Goal: Task Accomplishment & Management: Manage account settings

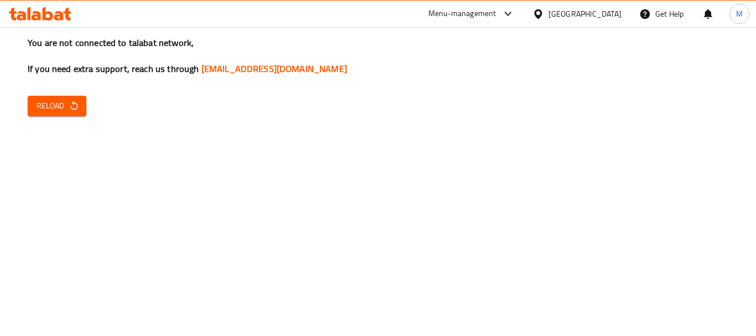
click at [579, 6] on div "[GEOGRAPHIC_DATA]" at bounding box center [577, 14] width 107 height 27
click at [539, 18] on icon at bounding box center [538, 13] width 8 height 9
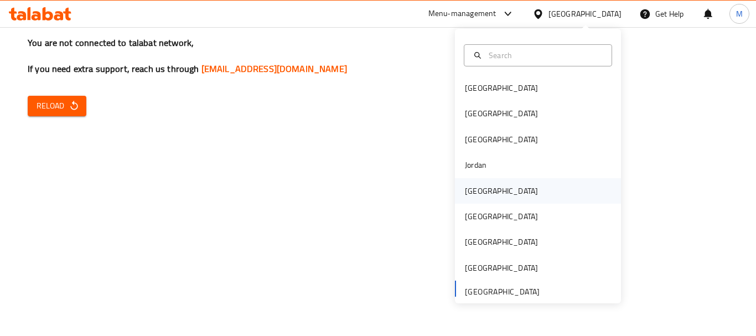
click at [491, 190] on div "[GEOGRAPHIC_DATA]" at bounding box center [538, 190] width 166 height 25
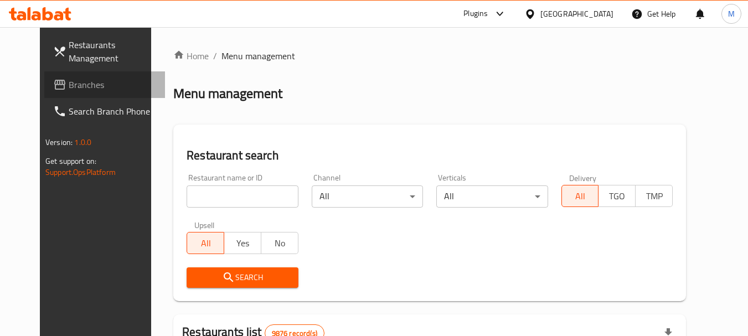
click at [69, 90] on span "Branches" at bounding box center [112, 84] width 87 height 13
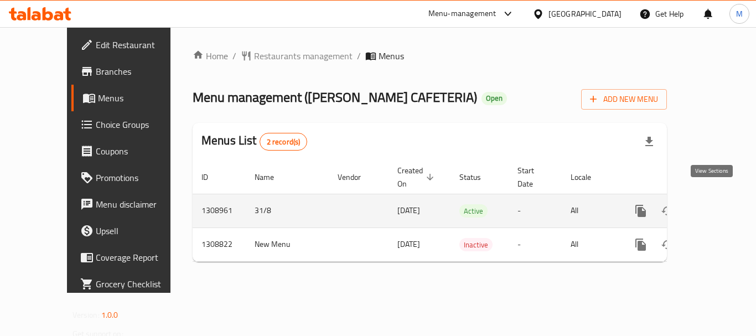
click at [715, 204] on icon "enhanced table" at bounding box center [720, 210] width 13 height 13
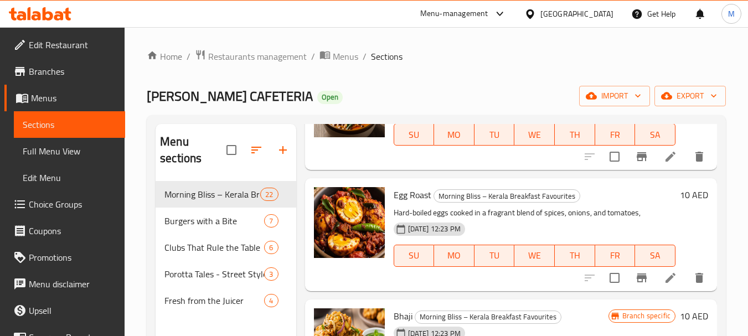
scroll to position [997, 0]
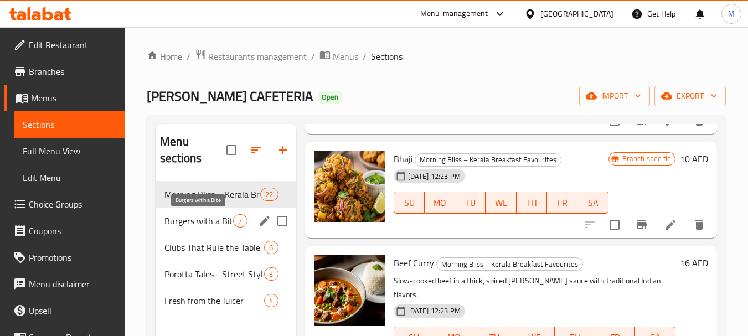
click at [209, 219] on span "Burgers with a Bite" at bounding box center [198, 220] width 69 height 13
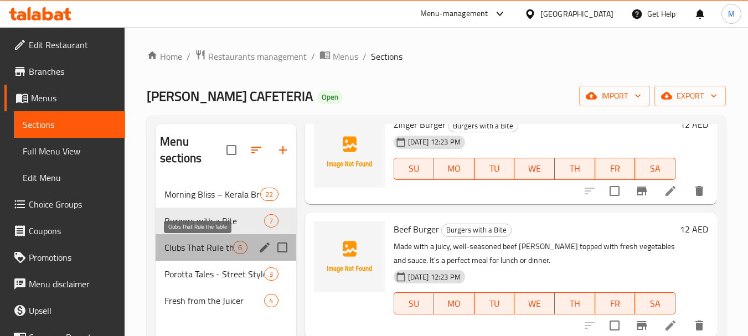
click at [213, 248] on span "Clubs That Rule the Table" at bounding box center [198, 247] width 69 height 13
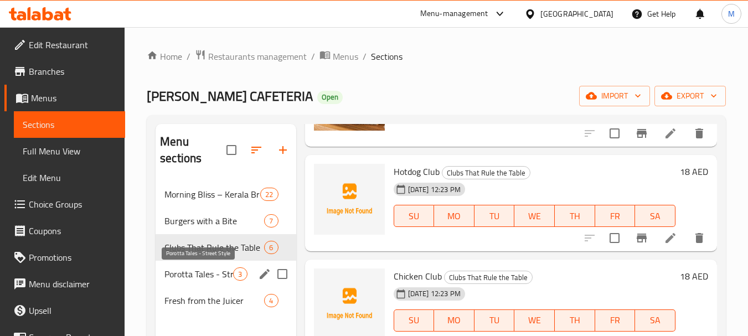
click at [212, 270] on span "Porotta Tales - Street Style" at bounding box center [198, 273] width 69 height 13
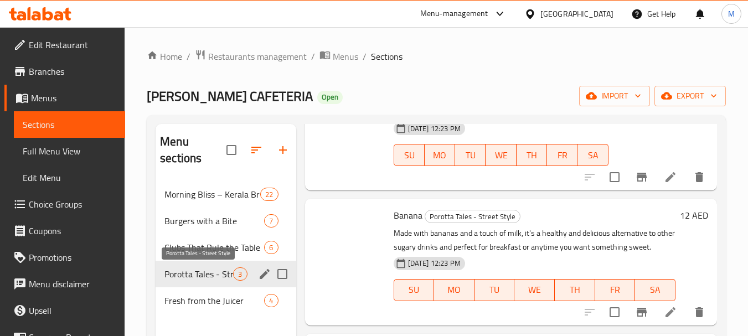
scroll to position [126, 0]
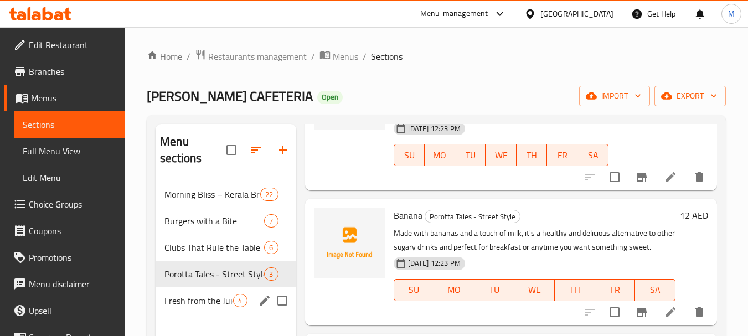
click at [222, 288] on div "Fresh from the Juicer 4" at bounding box center [226, 300] width 140 height 27
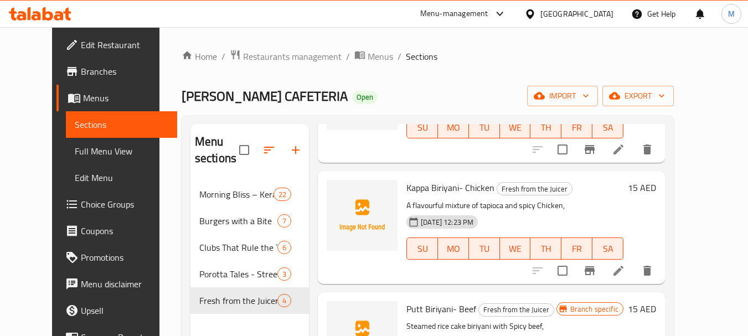
click at [674, 85] on div "Home / Restaurants management / Menus / Sections SHAI AL ZAFARANI CAFETERIA Ope…" at bounding box center [428, 259] width 492 height 420
click at [665, 95] on span "export" at bounding box center [638, 96] width 54 height 14
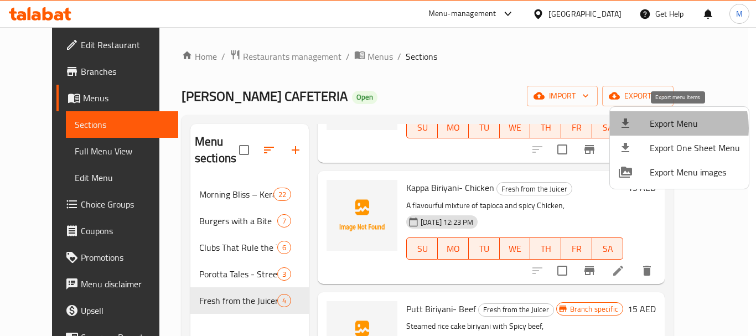
click at [666, 128] on span "Export Menu" at bounding box center [695, 123] width 90 height 13
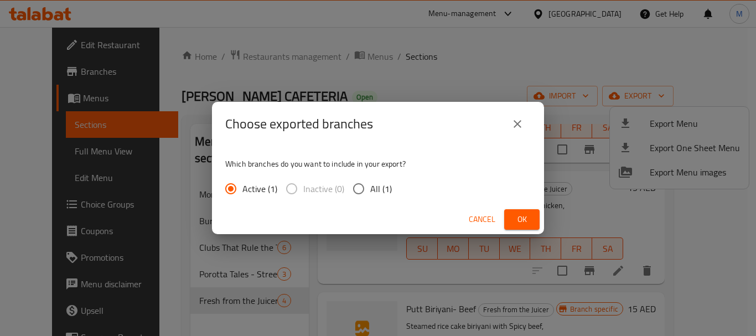
drag, startPoint x: 370, startPoint y: 193, endPoint x: 503, endPoint y: 227, distance: 137.8
click at [374, 193] on span "All (1)" at bounding box center [381, 188] width 22 height 13
drag, startPoint x: 368, startPoint y: 191, endPoint x: 482, endPoint y: 212, distance: 115.4
click at [369, 192] on input "All (1)" at bounding box center [358, 188] width 23 height 23
radio input "true"
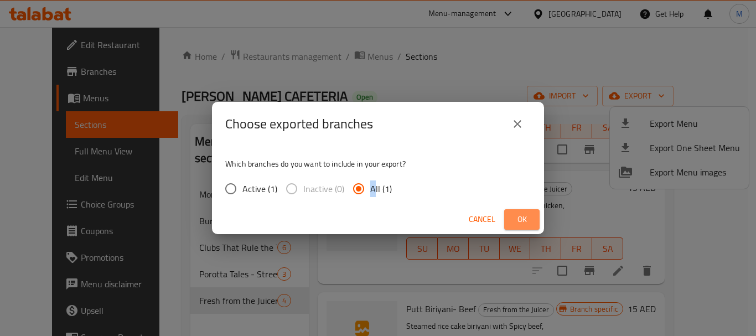
drag, startPoint x: 527, startPoint y: 225, endPoint x: 380, endPoint y: 326, distance: 178.0
click at [526, 225] on span "Ok" at bounding box center [522, 220] width 18 height 14
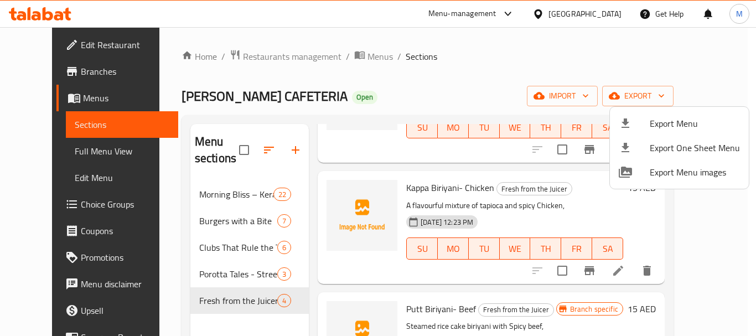
click at [259, 59] on div at bounding box center [378, 168] width 756 height 336
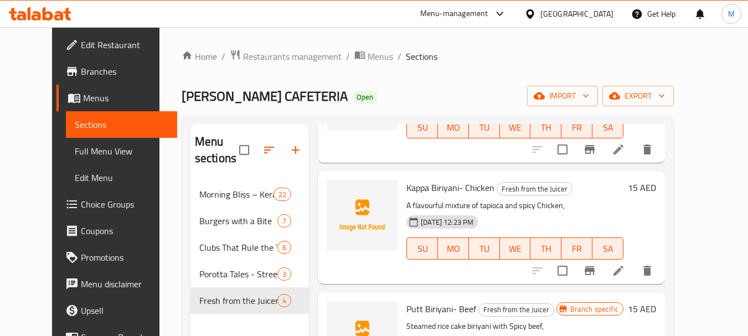
click at [259, 59] on span "Restaurants management" at bounding box center [292, 56] width 99 height 13
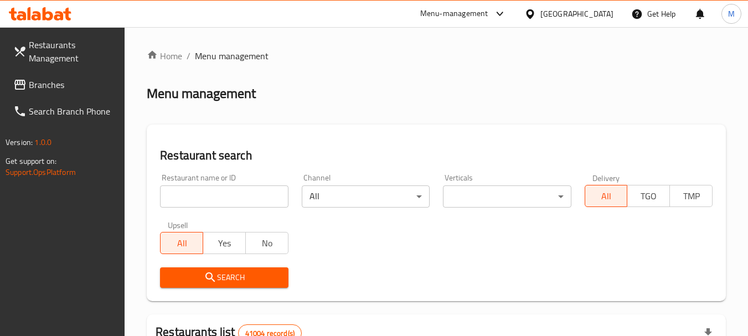
click at [255, 196] on div at bounding box center [374, 168] width 748 height 336
click at [255, 196] on input "search" at bounding box center [224, 196] width 128 height 22
paste input "Marugame Udon"
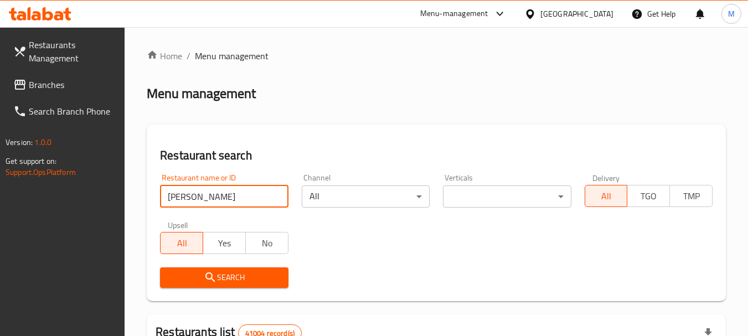
type input "Marugame Udon"
click at [230, 281] on span "Search" at bounding box center [224, 278] width 110 height 14
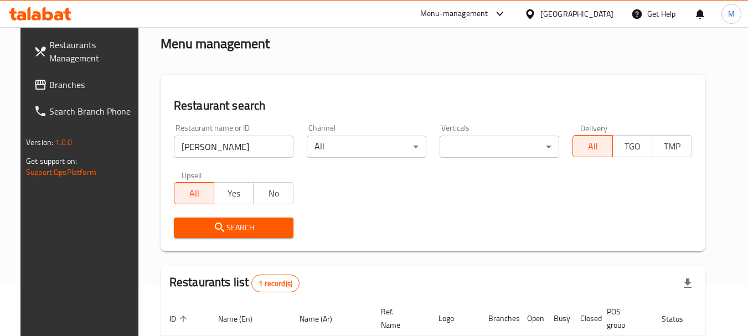
scroll to position [148, 0]
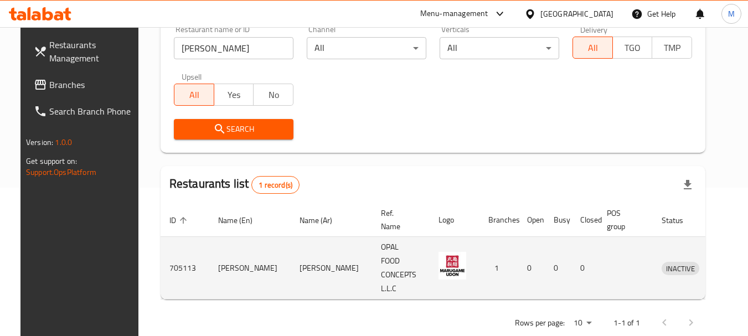
click at [721, 261] on icon "enhanced table" at bounding box center [727, 267] width 13 height 13
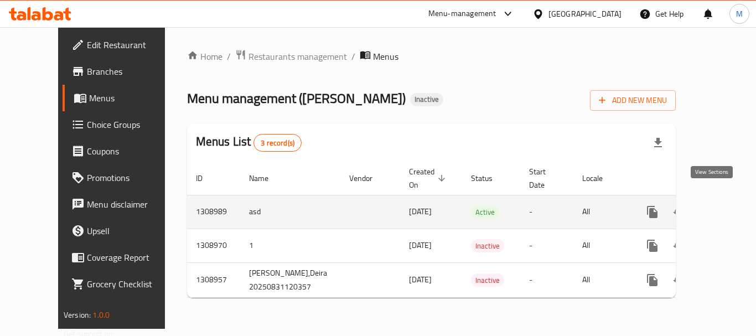
click at [726, 205] on icon "enhanced table" at bounding box center [732, 211] width 13 height 13
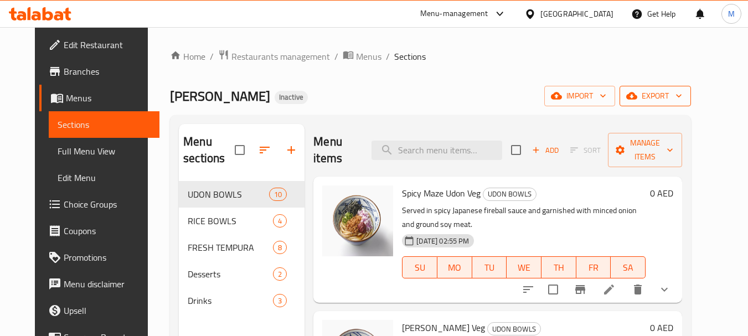
click at [682, 96] on span "export" at bounding box center [655, 96] width 54 height 14
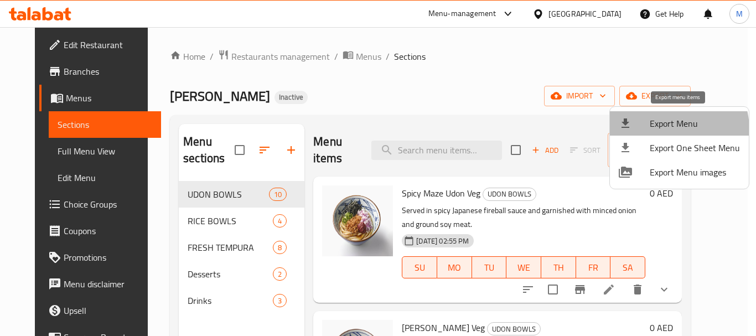
click at [664, 130] on span "Export Menu" at bounding box center [695, 123] width 90 height 13
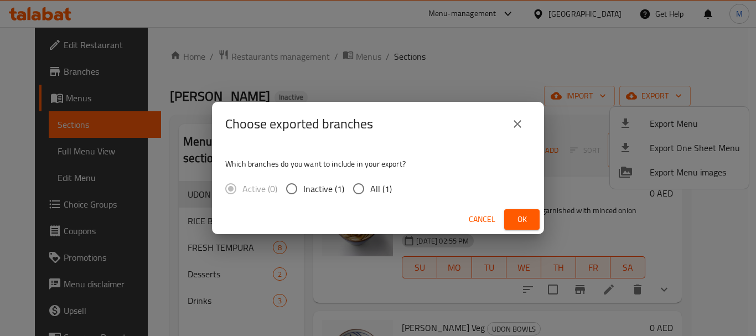
click at [386, 193] on span "All (1)" at bounding box center [381, 188] width 22 height 13
click at [370, 193] on input "All (1)" at bounding box center [358, 188] width 23 height 23
radio input "true"
click at [523, 215] on span "Ok" at bounding box center [522, 220] width 18 height 14
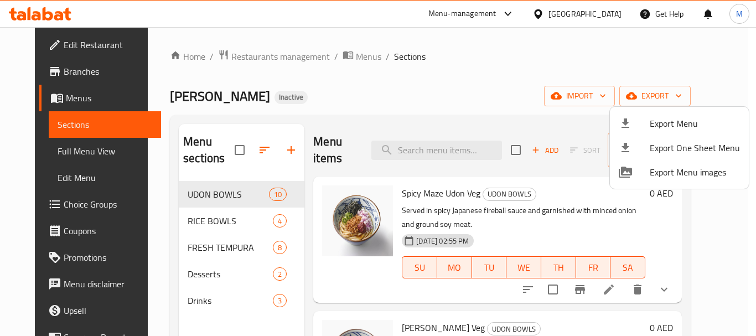
click at [614, 14] on div at bounding box center [378, 168] width 756 height 336
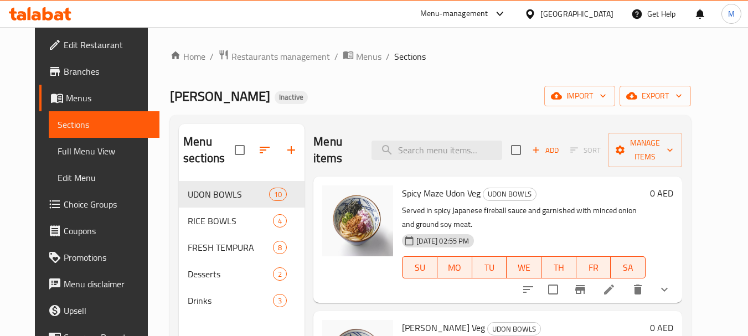
click at [614, 14] on div "[GEOGRAPHIC_DATA]" at bounding box center [569, 14] width 107 height 27
click at [578, 12] on div "[GEOGRAPHIC_DATA]" at bounding box center [576, 14] width 73 height 12
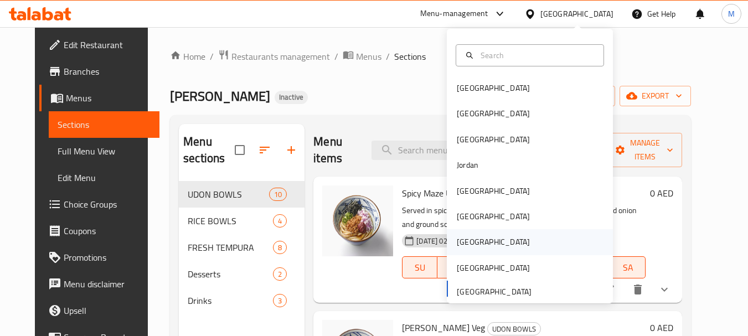
click at [466, 247] on div "Qatar" at bounding box center [493, 242] width 73 height 12
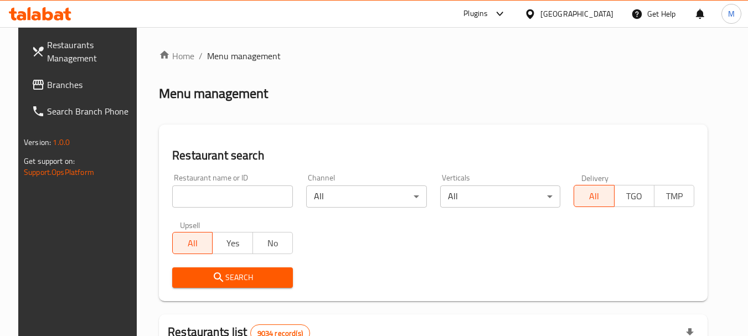
click at [207, 195] on input "search" at bounding box center [232, 196] width 121 height 22
paste input "LE ROYAL KITCHEN"
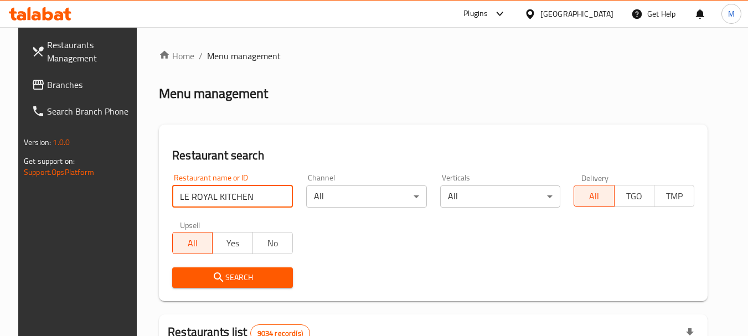
type input "LE ROYAL KITCHEN"
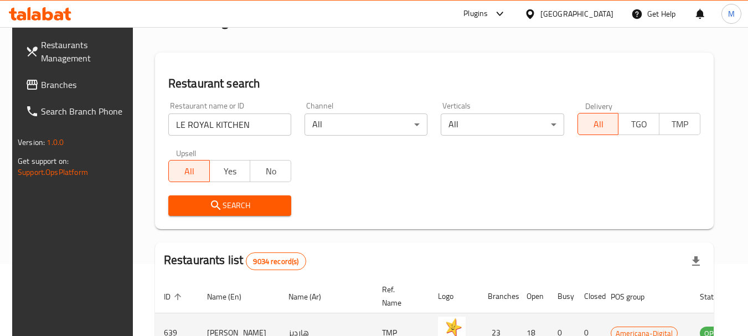
scroll to position [166, 0]
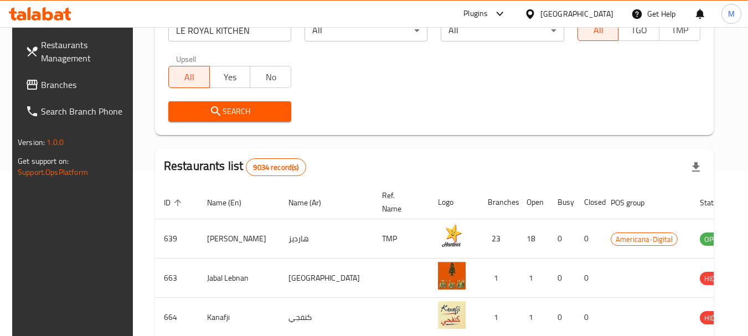
click at [259, 109] on span "Search" at bounding box center [229, 112] width 105 height 14
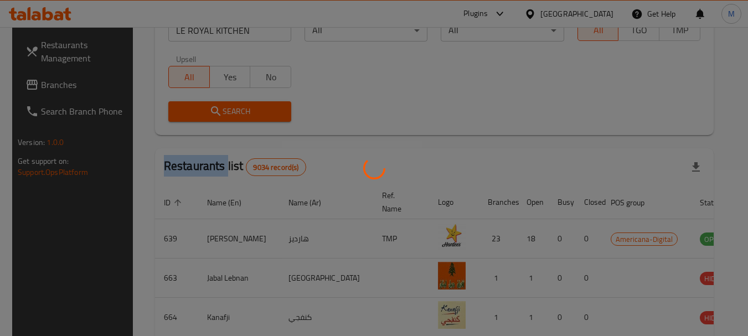
click at [259, 109] on div at bounding box center [374, 168] width 748 height 336
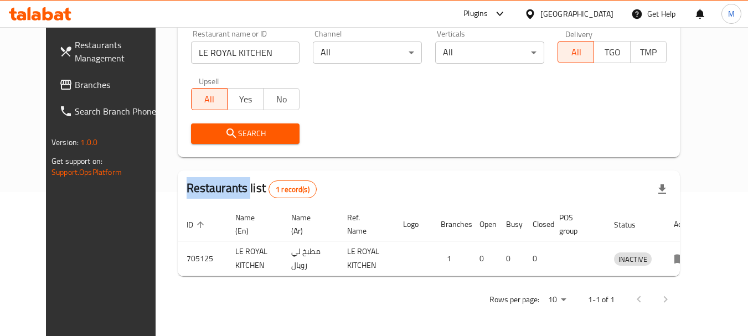
scroll to position [148, 0]
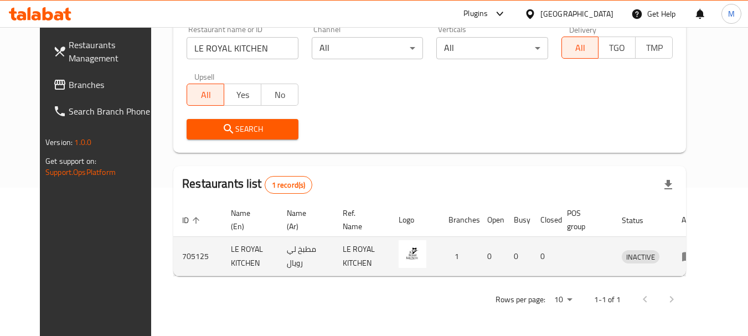
click at [700, 249] on td "enhanced table" at bounding box center [692, 256] width 38 height 39
click at [695, 259] on icon "enhanced table" at bounding box center [688, 256] width 13 height 13
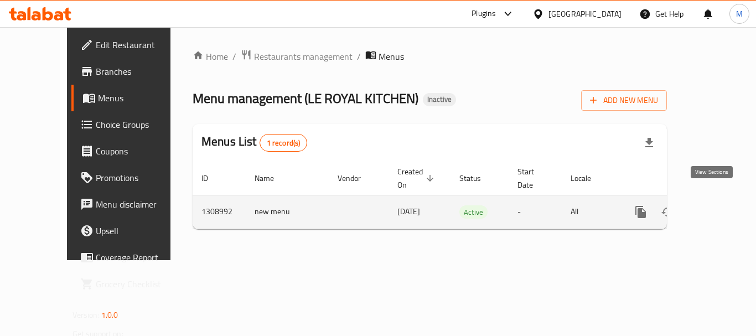
click at [717, 207] on icon "enhanced table" at bounding box center [721, 212] width 10 height 10
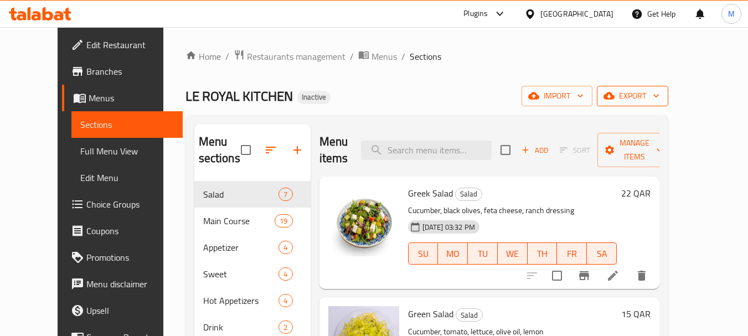
click at [659, 96] on span "export" at bounding box center [633, 96] width 54 height 14
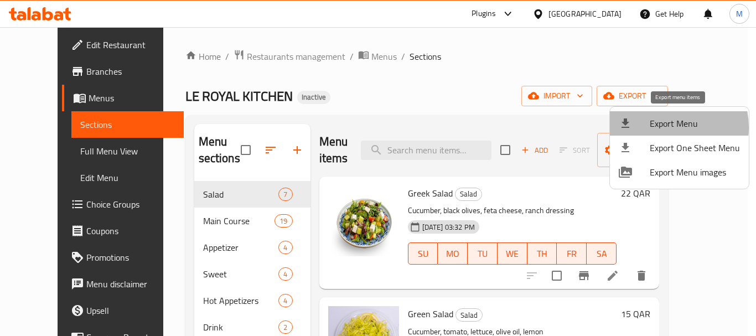
click at [663, 127] on span "Export Menu" at bounding box center [695, 123] width 90 height 13
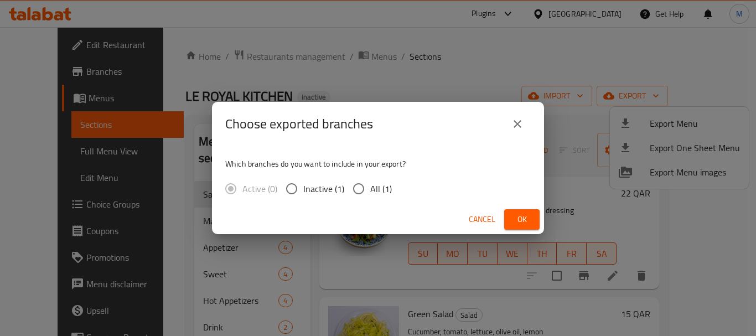
click at [378, 195] on span "All (1)" at bounding box center [381, 188] width 22 height 13
click at [370, 195] on input "All (1)" at bounding box center [358, 188] width 23 height 23
radio input "true"
drag, startPoint x: 529, startPoint y: 219, endPoint x: 171, endPoint y: 83, distance: 383.3
click at [521, 219] on span "Ok" at bounding box center [522, 220] width 18 height 14
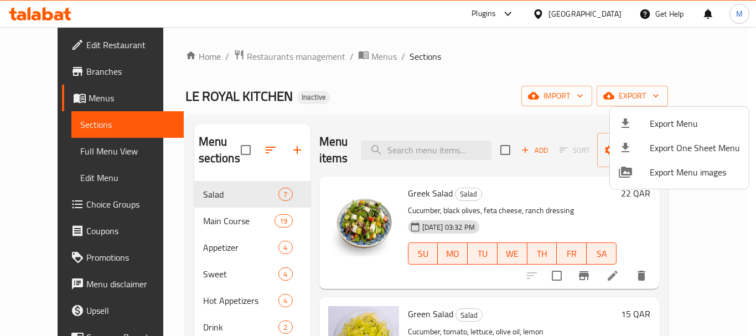
click at [420, 212] on div at bounding box center [378, 168] width 756 height 336
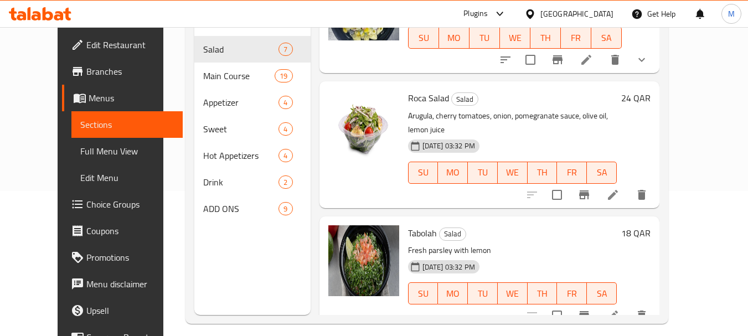
scroll to position [155, 0]
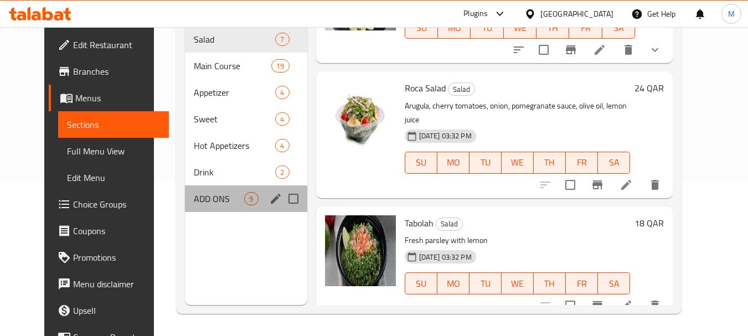
click at [189, 190] on div "ADD ONS 9" at bounding box center [246, 198] width 122 height 27
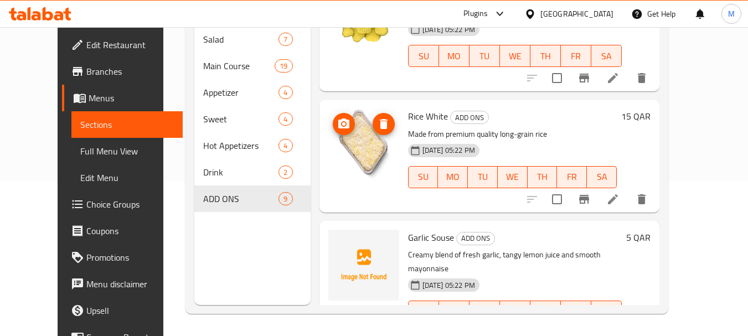
scroll to position [797, 0]
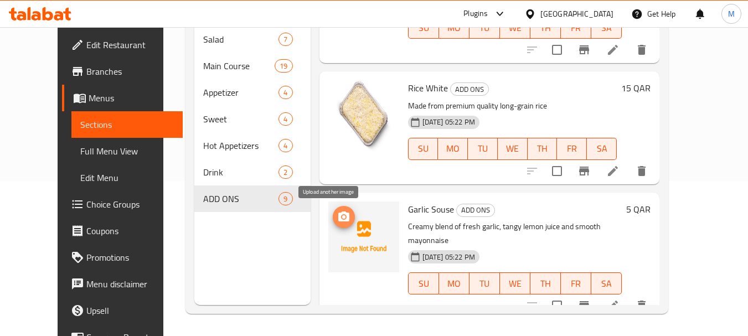
click at [337, 219] on icon "upload picture" at bounding box center [343, 216] width 13 height 13
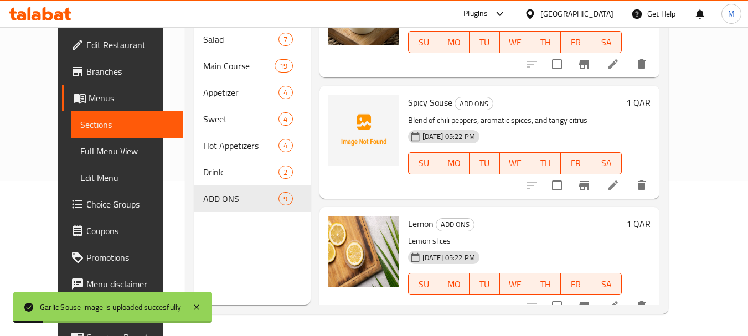
scroll to position [132, 0]
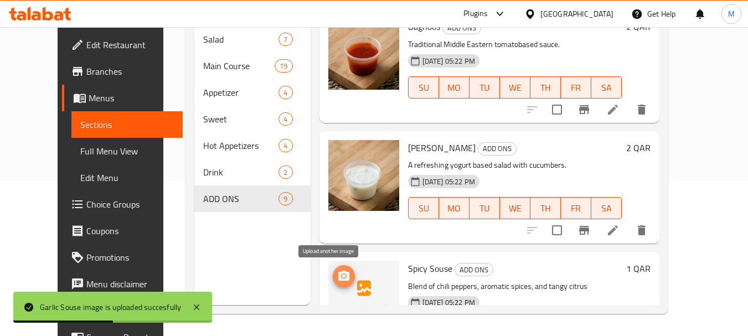
click at [338, 279] on icon "upload picture" at bounding box center [343, 276] width 11 height 10
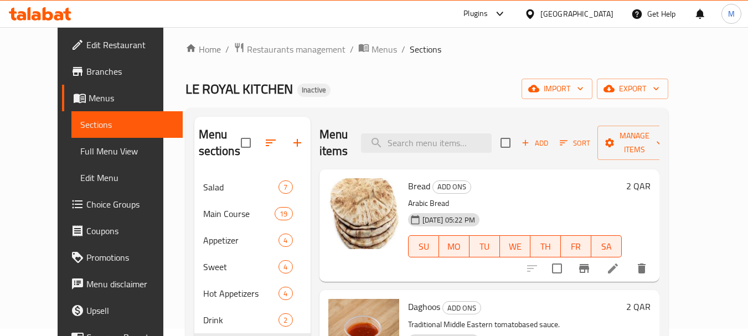
scroll to position [0, 0]
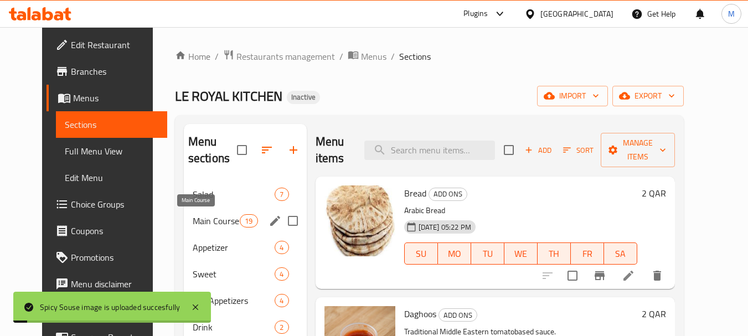
click at [207, 250] on span "Appetizer" at bounding box center [234, 247] width 83 height 13
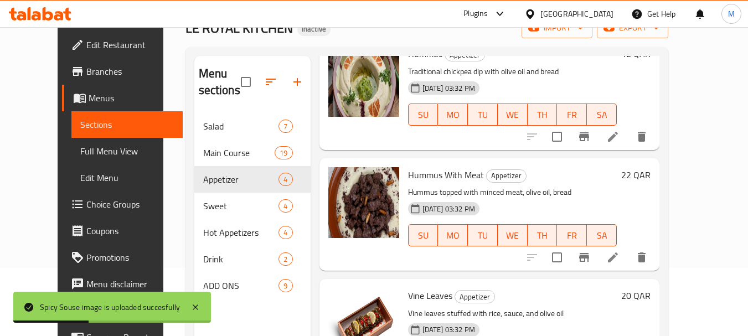
scroll to position [155, 0]
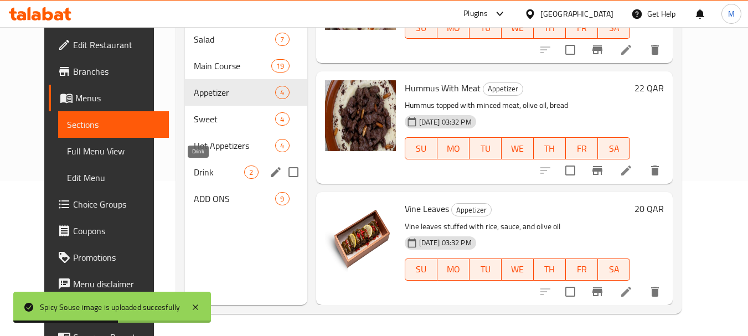
click at [216, 170] on span "Drink" at bounding box center [219, 172] width 50 height 13
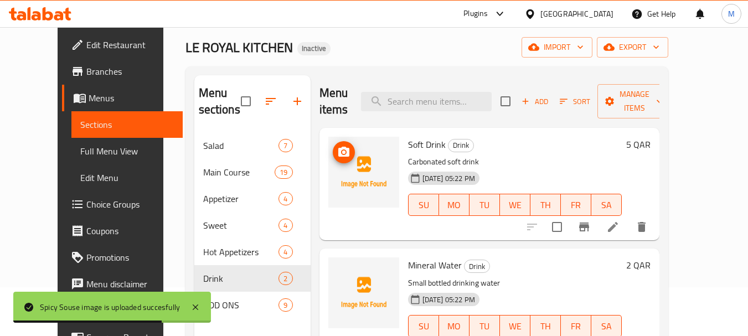
scroll to position [44, 0]
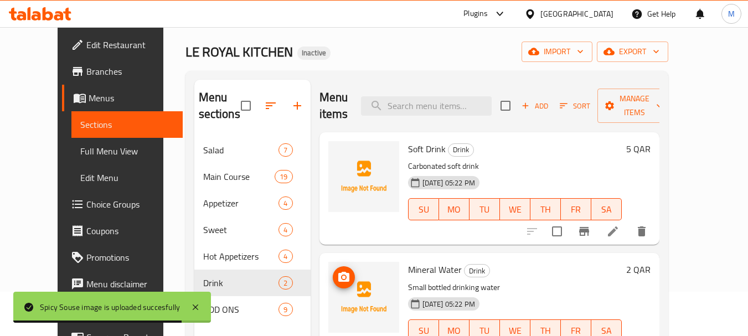
click at [338, 272] on icon "upload picture" at bounding box center [343, 277] width 11 height 10
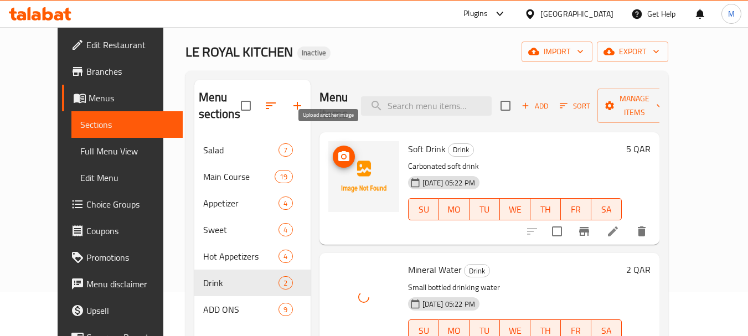
click at [333, 147] on button "upload picture" at bounding box center [344, 157] width 22 height 22
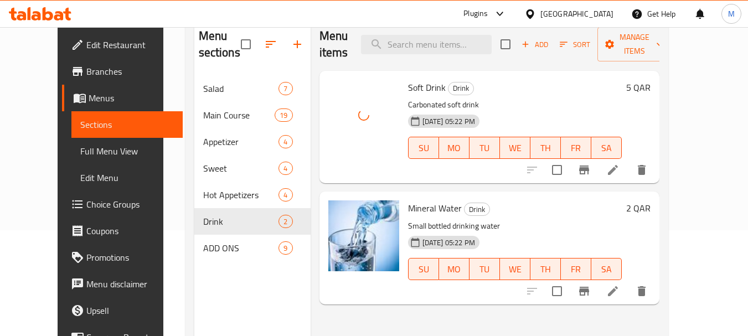
scroll to position [155, 0]
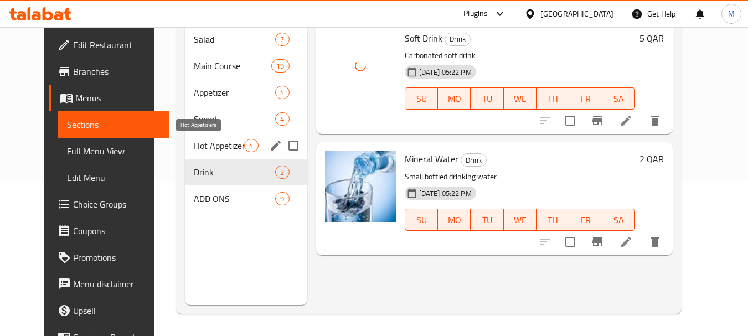
click at [208, 151] on span "Hot Appetizers" at bounding box center [219, 145] width 50 height 13
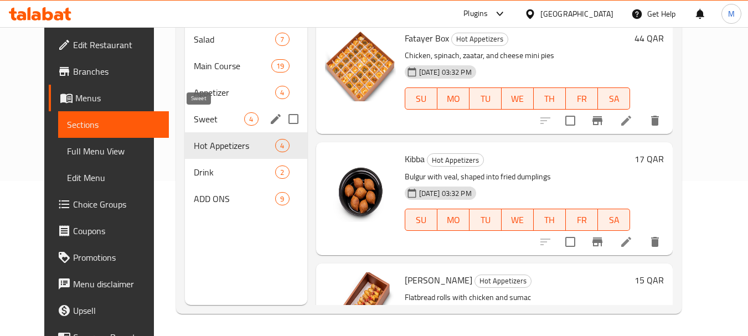
click at [197, 118] on span "Sweet" at bounding box center [219, 118] width 50 height 13
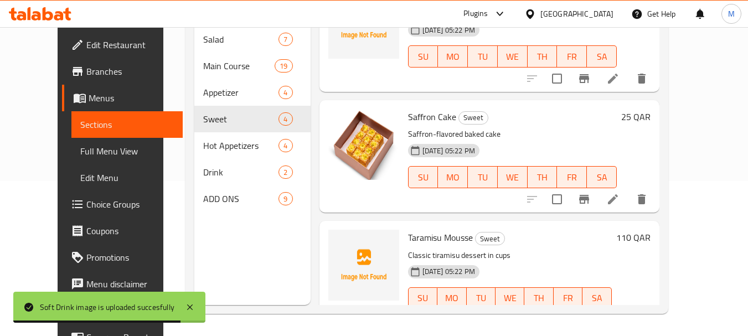
scroll to position [192, 0]
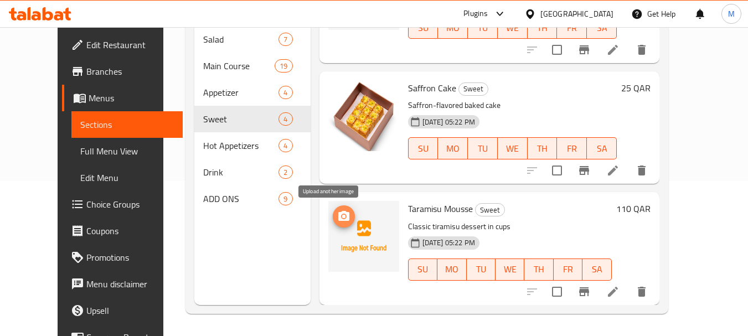
click at [333, 213] on span "upload picture" at bounding box center [344, 216] width 22 height 13
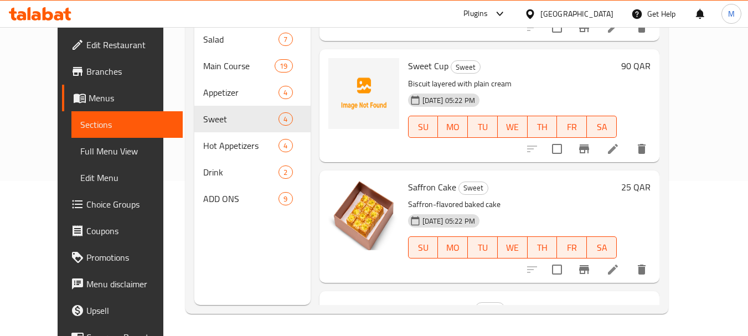
scroll to position [0, 0]
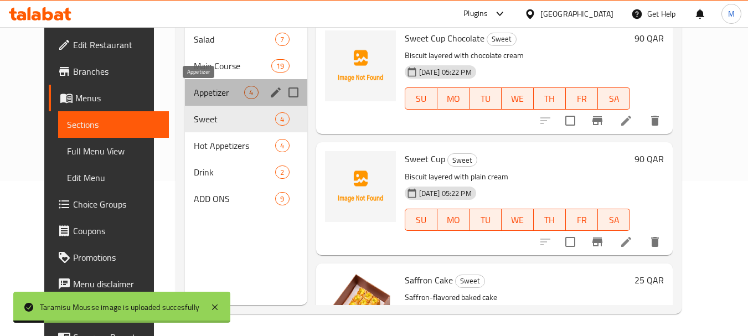
click at [203, 87] on span "Appetizer" at bounding box center [219, 92] width 50 height 13
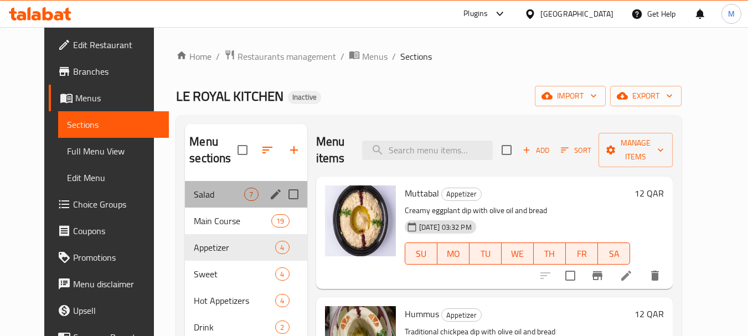
click at [217, 204] on div "Salad 7" at bounding box center [246, 194] width 122 height 27
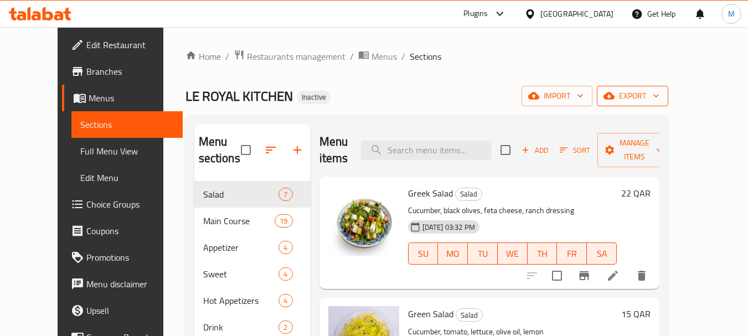
click at [659, 96] on span "export" at bounding box center [633, 96] width 54 height 14
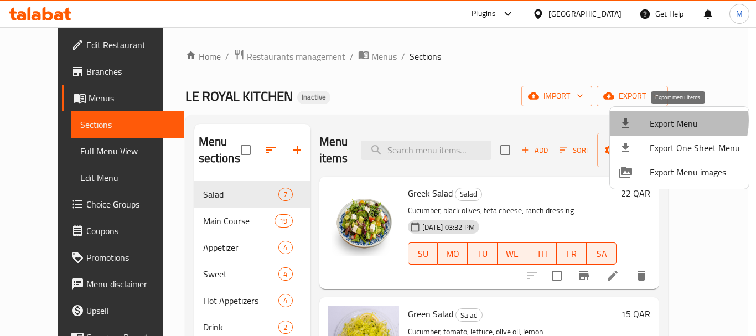
click at [674, 121] on span "Export Menu" at bounding box center [695, 123] width 90 height 13
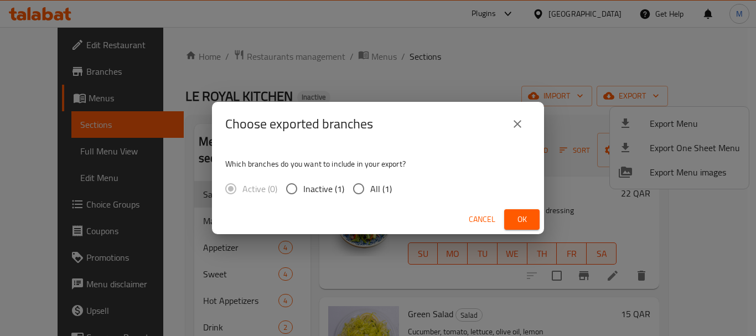
click at [374, 198] on label "All (1)" at bounding box center [369, 188] width 45 height 23
click at [370, 198] on input "All (1)" at bounding box center [358, 188] width 23 height 23
radio input "true"
click at [528, 214] on span "Ok" at bounding box center [522, 220] width 18 height 14
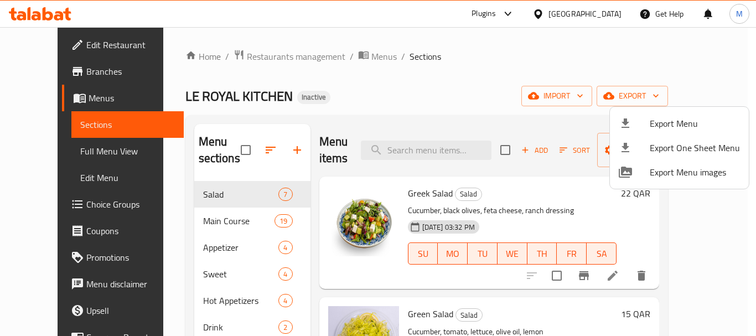
drag, startPoint x: 435, startPoint y: 75, endPoint x: 53, endPoint y: 48, distance: 382.5
click at [357, 60] on div at bounding box center [378, 168] width 756 height 336
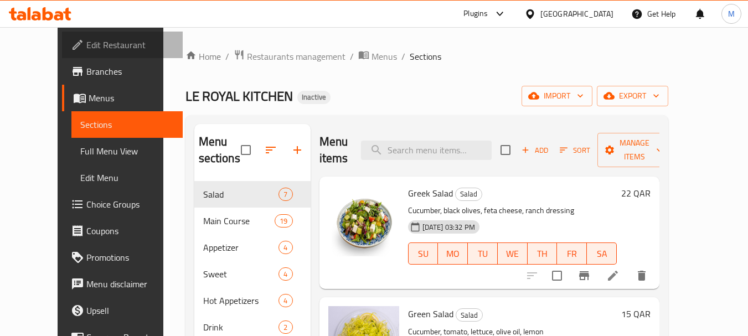
click at [86, 42] on span "Edit Restaurant" at bounding box center [129, 44] width 87 height 13
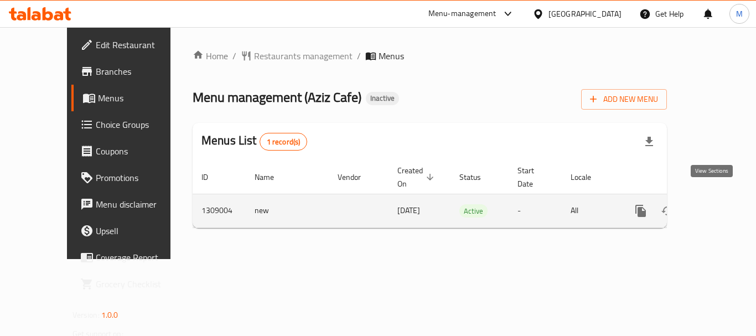
click at [714, 204] on icon "enhanced table" at bounding box center [720, 210] width 13 height 13
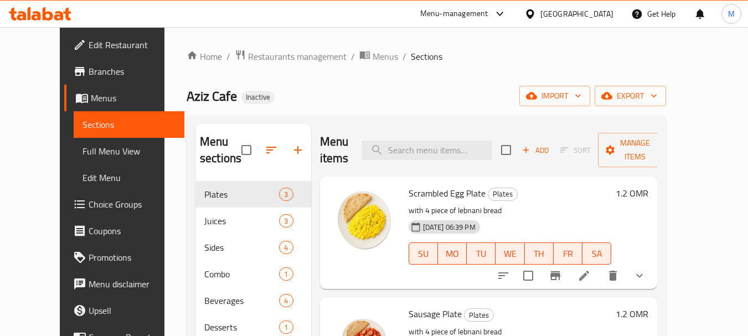
click at [388, 105] on div "Aziz Cafe Inactive import export" at bounding box center [427, 96] width 480 height 20
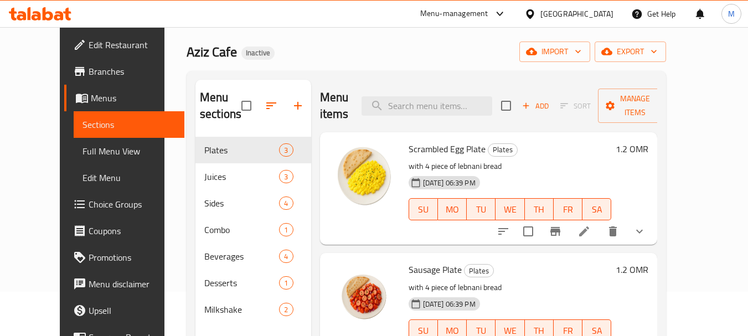
scroll to position [111, 0]
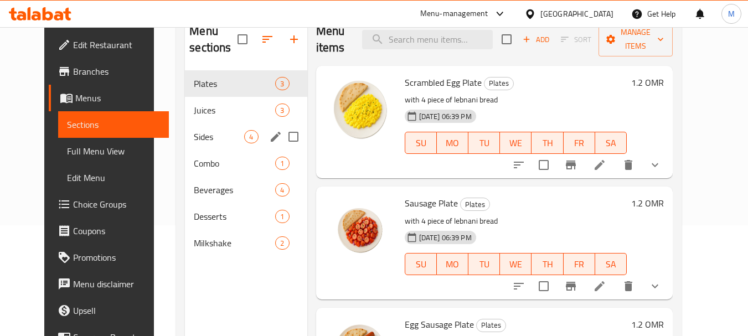
click at [185, 130] on div "Sides 4" at bounding box center [246, 136] width 122 height 27
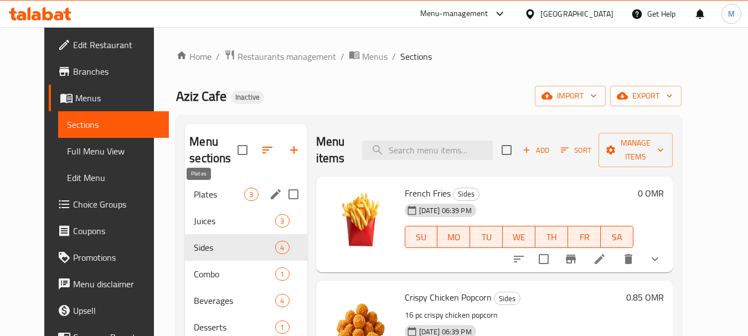
click at [228, 192] on span "Plates" at bounding box center [219, 194] width 50 height 13
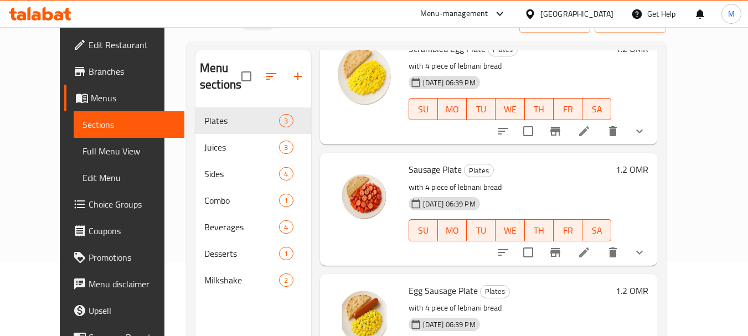
scroll to position [155, 0]
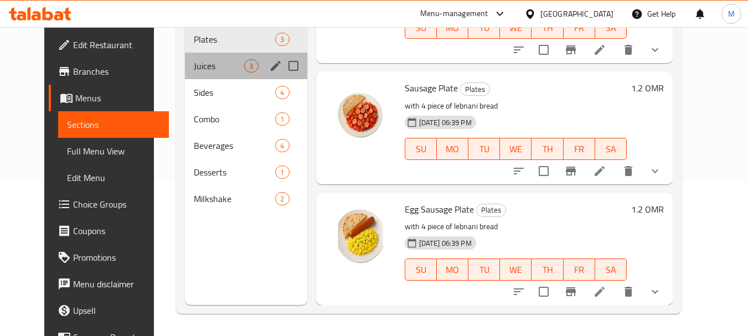
click at [193, 75] on div "Juices 3" at bounding box center [246, 66] width 122 height 27
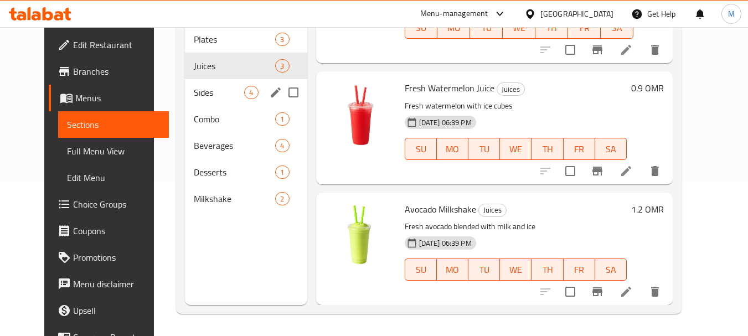
click at [194, 97] on span "Sides" at bounding box center [219, 92] width 50 height 13
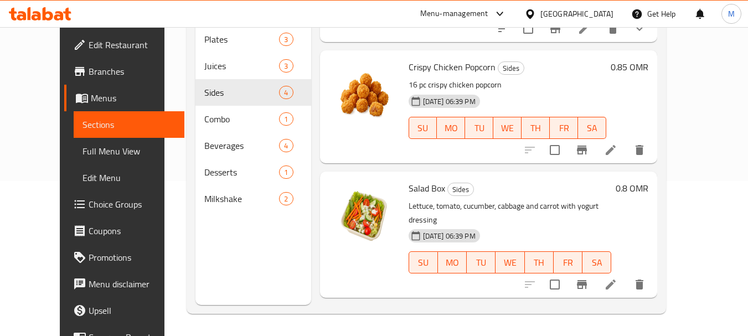
scroll to position [176, 0]
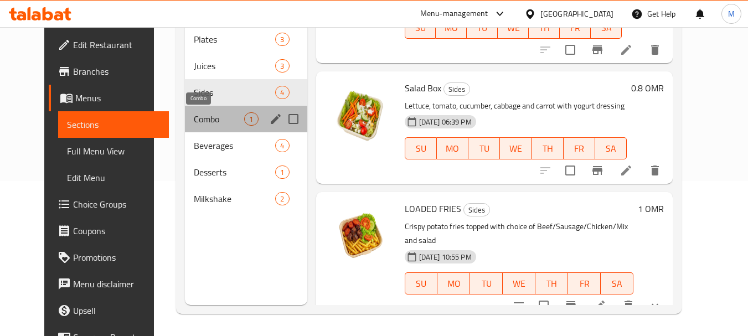
click at [202, 120] on span "Combo" at bounding box center [219, 118] width 50 height 13
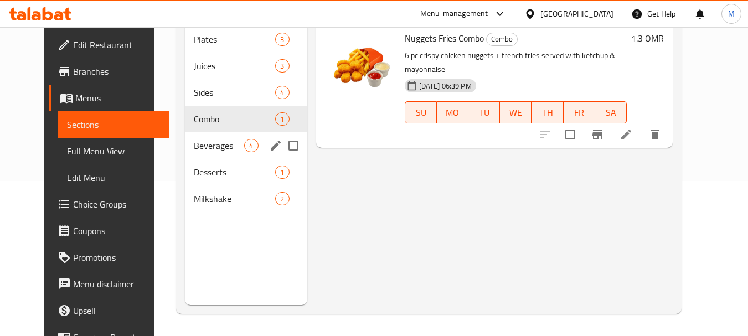
click at [194, 141] on span "Beverages" at bounding box center [219, 145] width 50 height 13
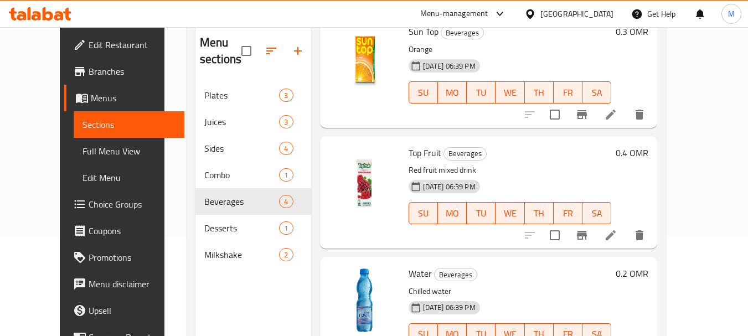
scroll to position [192, 0]
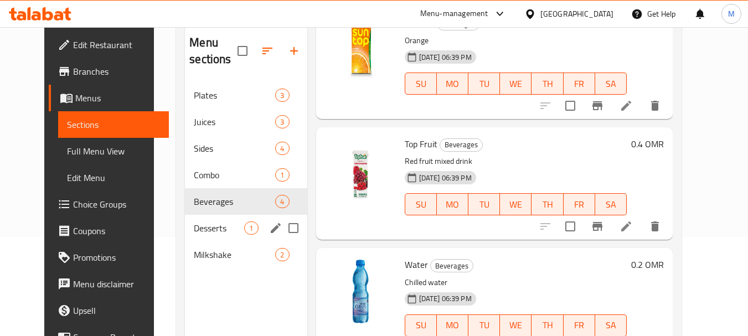
click at [194, 229] on span "Desserts" at bounding box center [219, 227] width 50 height 13
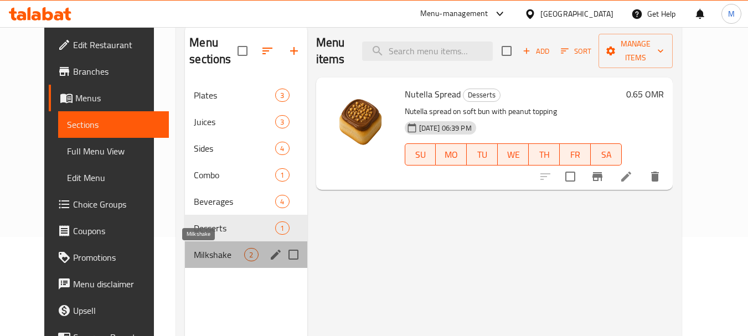
click at [230, 254] on span "Milkshake" at bounding box center [219, 254] width 50 height 13
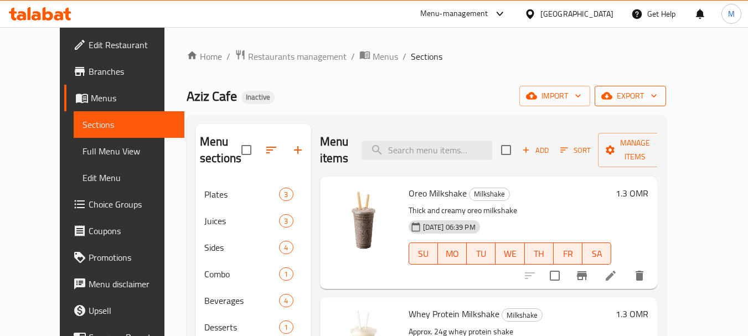
click at [657, 102] on span "export" at bounding box center [631, 96] width 54 height 14
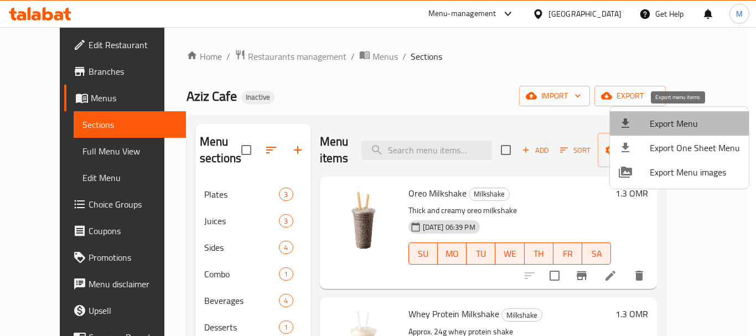
click at [688, 125] on span "Export Menu" at bounding box center [695, 123] width 90 height 13
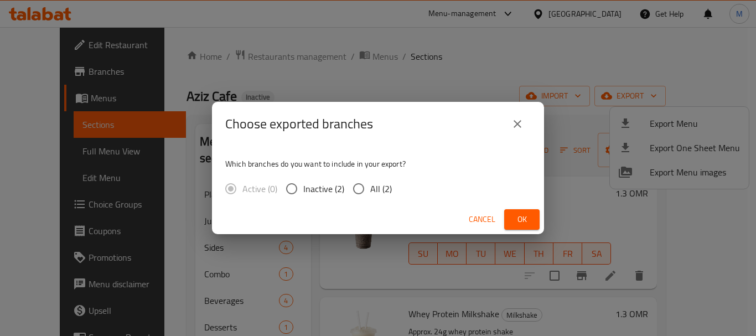
click at [361, 188] on input "All (2)" at bounding box center [358, 188] width 23 height 23
radio input "true"
click at [519, 213] on span "Ok" at bounding box center [522, 220] width 18 height 14
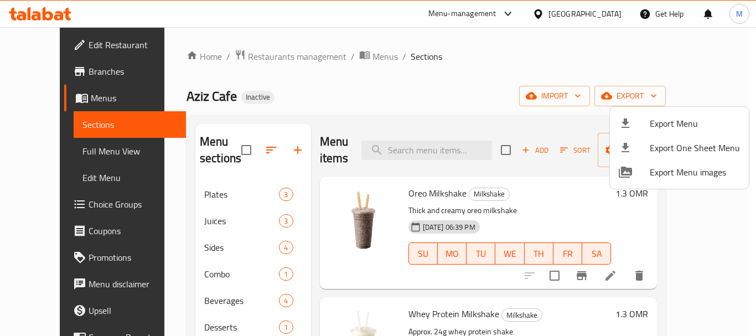
click at [264, 59] on div at bounding box center [378, 168] width 756 height 336
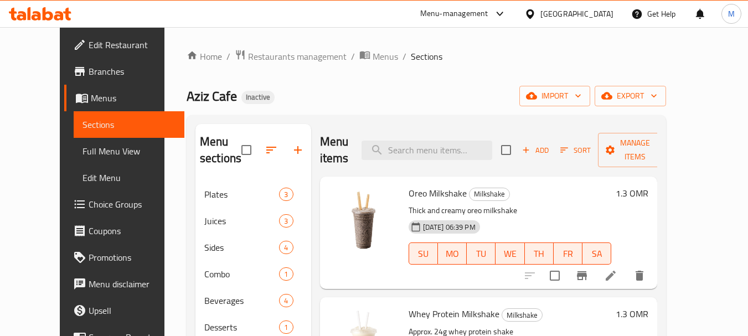
click at [264, 59] on span "Restaurants management" at bounding box center [297, 56] width 99 height 13
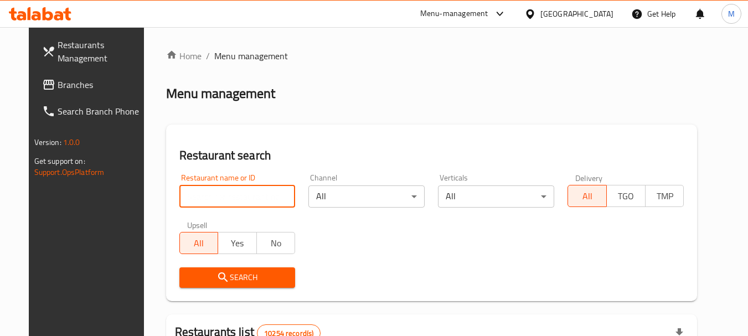
drag, startPoint x: 191, startPoint y: 198, endPoint x: 192, endPoint y: 227, distance: 28.8
click at [192, 199] on input "search" at bounding box center [237, 196] width 116 height 22
paste input "Nouilles Cafe"
type input "Nouilles Cafe"
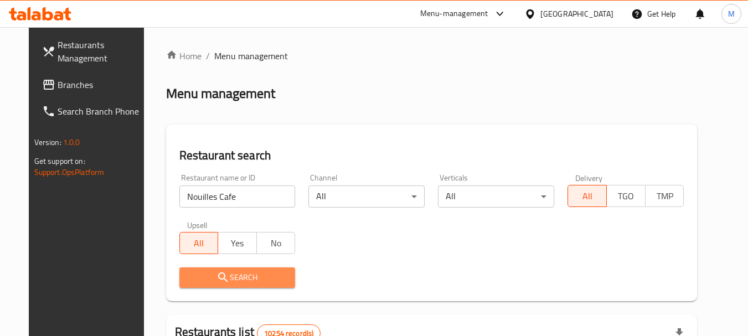
click at [217, 276] on icon "submit" at bounding box center [223, 277] width 13 height 13
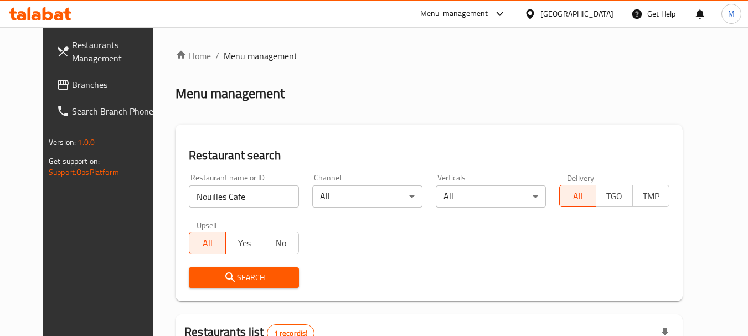
click at [224, 276] on span "Search" at bounding box center [244, 278] width 92 height 14
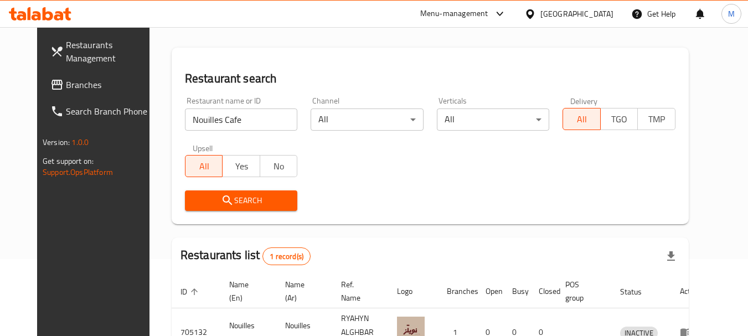
scroll to position [144, 0]
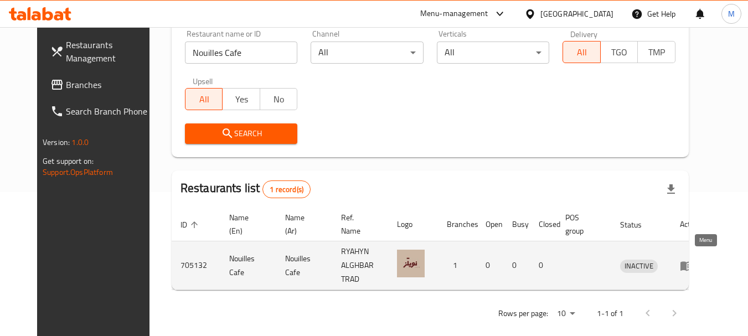
click at [693, 262] on icon "enhanced table" at bounding box center [687, 265] width 12 height 9
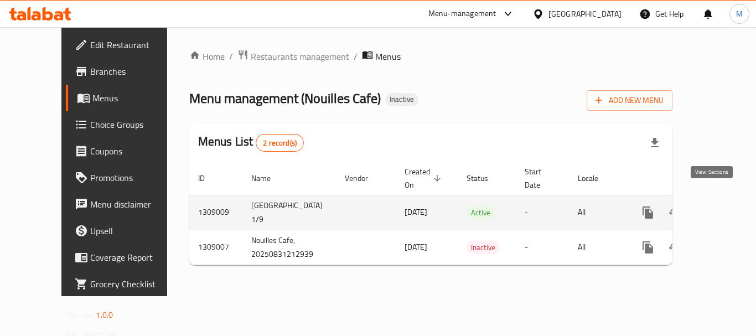
click at [723, 208] on icon "enhanced table" at bounding box center [728, 213] width 10 height 10
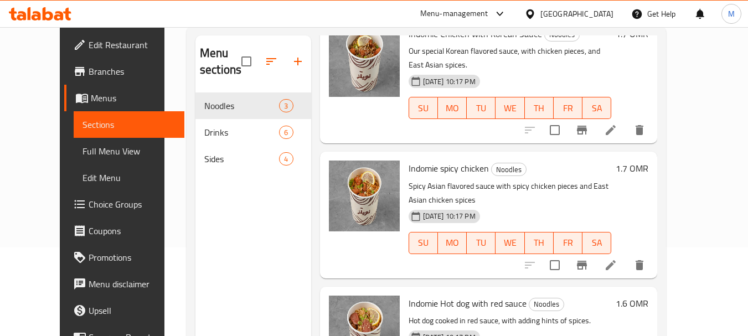
scroll to position [155, 0]
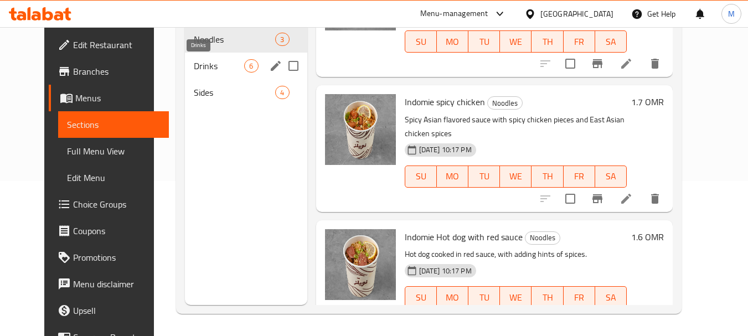
click at [194, 70] on span "Drinks" at bounding box center [219, 65] width 50 height 13
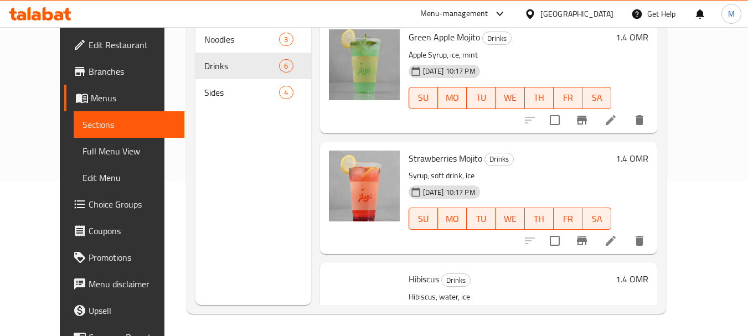
scroll to position [434, 0]
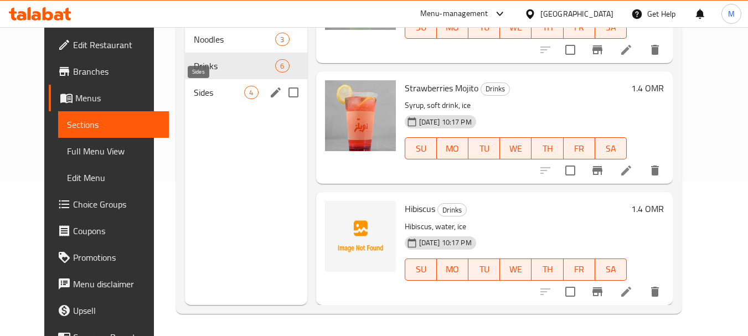
click at [194, 92] on span "Sides" at bounding box center [219, 92] width 50 height 13
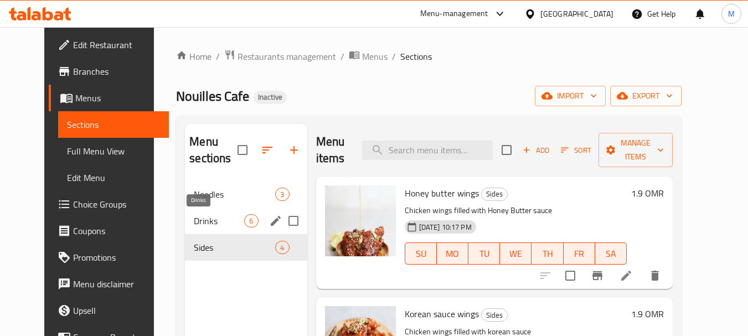
click at [194, 227] on span "Drinks" at bounding box center [219, 220] width 50 height 13
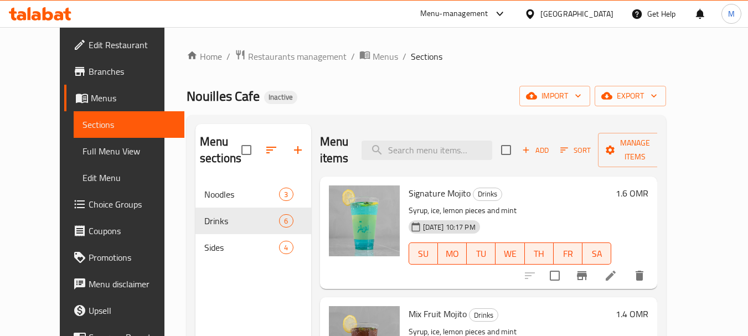
click at [396, 116] on div "Menu sections Noodles 3 Drinks 6 Sides 4 Menu items Add Sort Manage items Signa…" at bounding box center [427, 292] width 480 height 354
click at [666, 106] on button "export" at bounding box center [630, 96] width 71 height 20
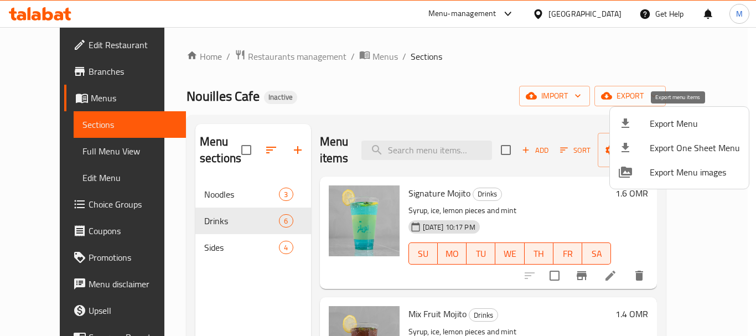
click at [673, 123] on span "Export Menu" at bounding box center [695, 123] width 90 height 13
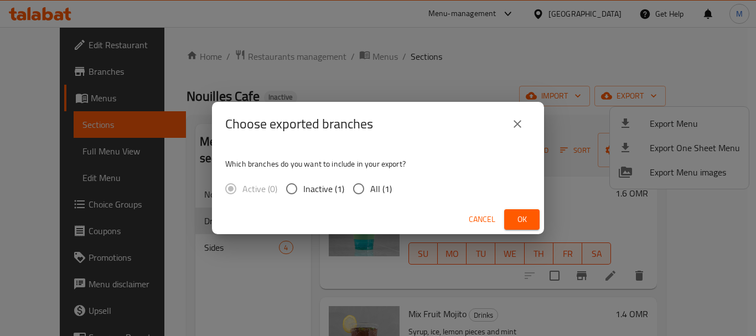
click at [370, 190] on span "All (1)" at bounding box center [381, 188] width 22 height 13
click at [370, 190] on input "All (1)" at bounding box center [358, 188] width 23 height 23
radio input "true"
click at [533, 219] on button "Ok" at bounding box center [521, 219] width 35 height 20
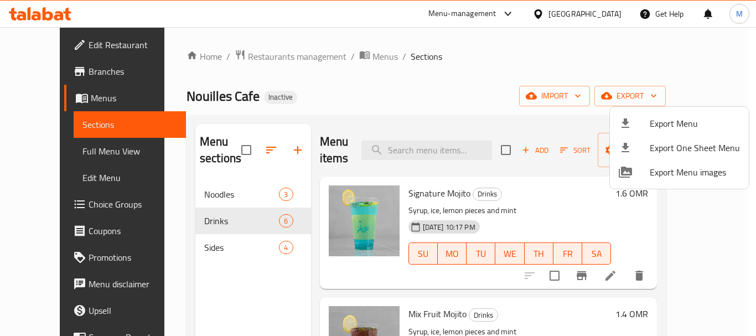
click at [80, 46] on div at bounding box center [378, 168] width 756 height 336
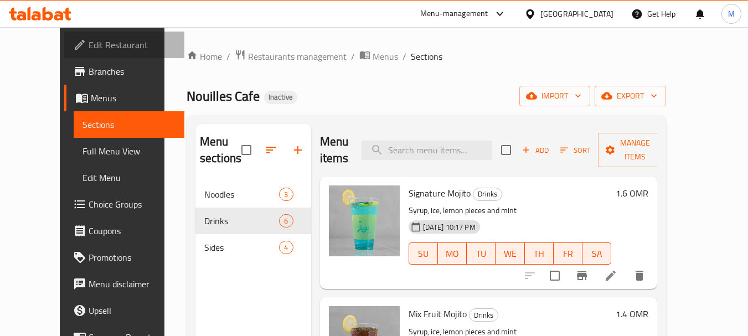
click at [89, 45] on span "Edit Restaurant" at bounding box center [132, 44] width 87 height 13
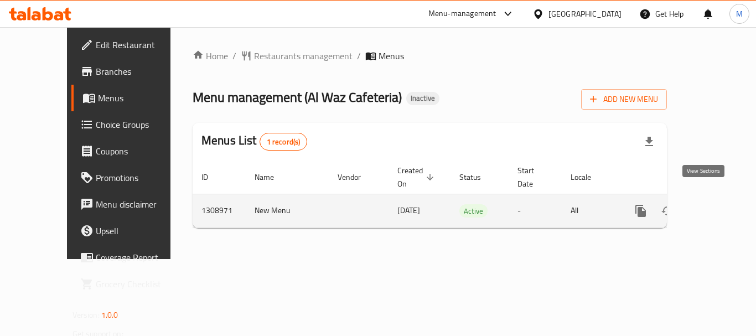
click at [717, 204] on icon "enhanced table" at bounding box center [720, 210] width 13 height 13
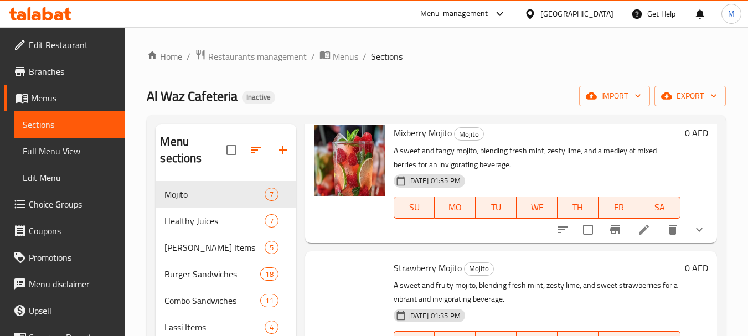
scroll to position [221, 0]
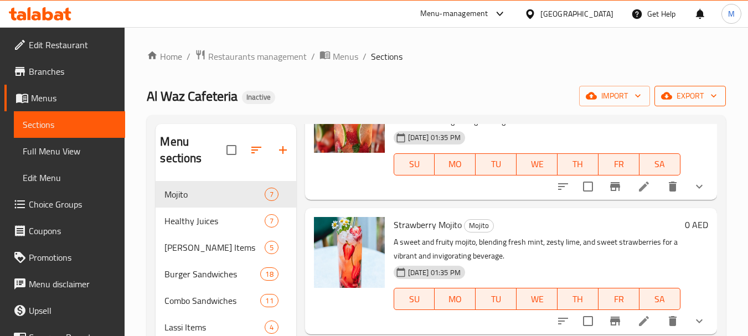
click at [708, 104] on button "export" at bounding box center [689, 96] width 71 height 20
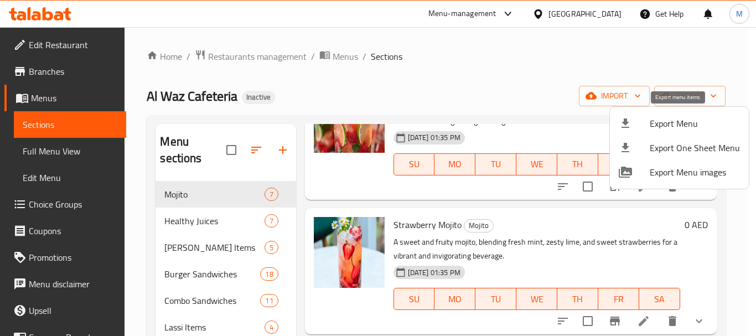
click at [676, 125] on span "Export Menu" at bounding box center [695, 123] width 90 height 13
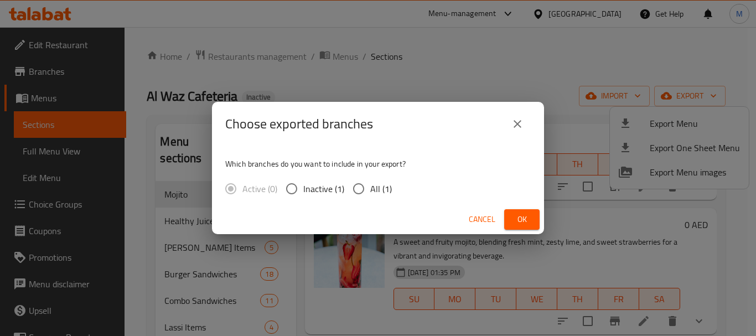
drag, startPoint x: 371, startPoint y: 190, endPoint x: 378, endPoint y: 186, distance: 7.7
click at [370, 190] on span "All (1)" at bounding box center [381, 188] width 22 height 13
click at [370, 190] on input "All (1)" at bounding box center [358, 188] width 23 height 23
radio input "true"
click at [530, 218] on span "Ok" at bounding box center [522, 220] width 18 height 14
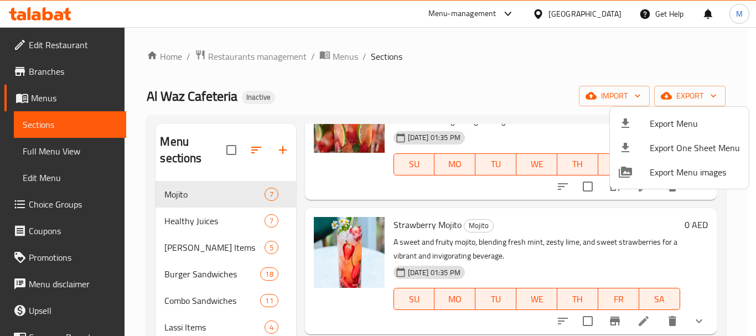
click at [295, 58] on div at bounding box center [378, 168] width 756 height 336
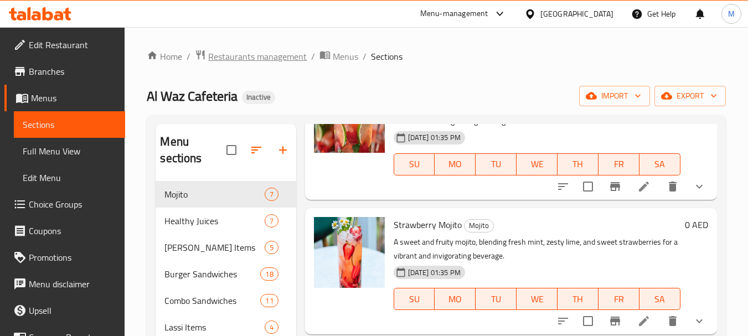
click at [292, 58] on span "Restaurants management" at bounding box center [257, 56] width 99 height 13
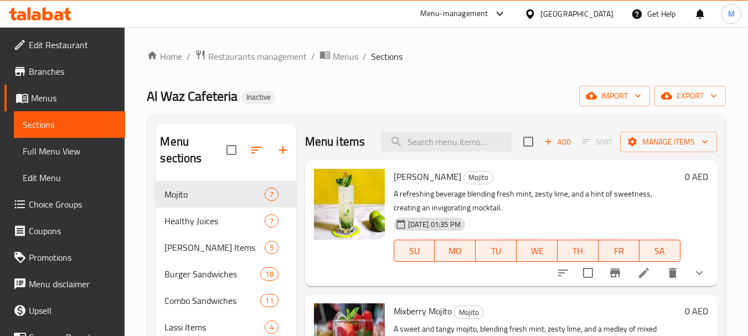
click at [566, 19] on div "[GEOGRAPHIC_DATA]" at bounding box center [576, 14] width 73 height 12
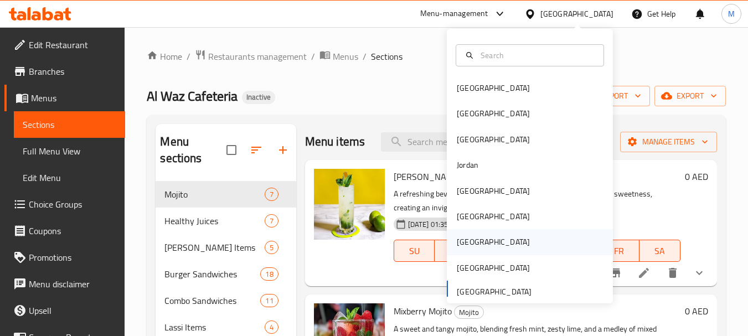
drag, startPoint x: 477, startPoint y: 240, endPoint x: 472, endPoint y: 234, distance: 8.6
click at [472, 234] on div "[GEOGRAPHIC_DATA]" at bounding box center [530, 241] width 166 height 25
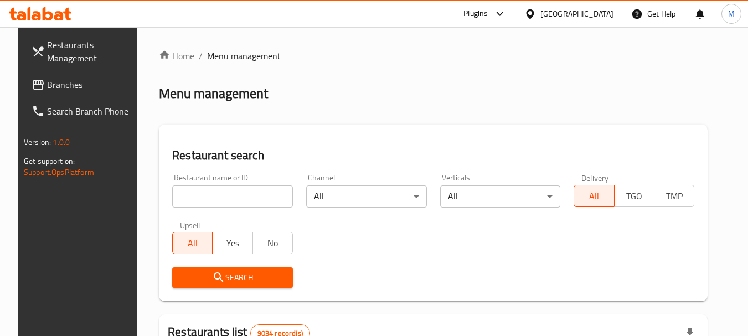
click at [233, 202] on input "search" at bounding box center [232, 196] width 121 height 22
paste input "CAKE CASTLE PREMIUM"
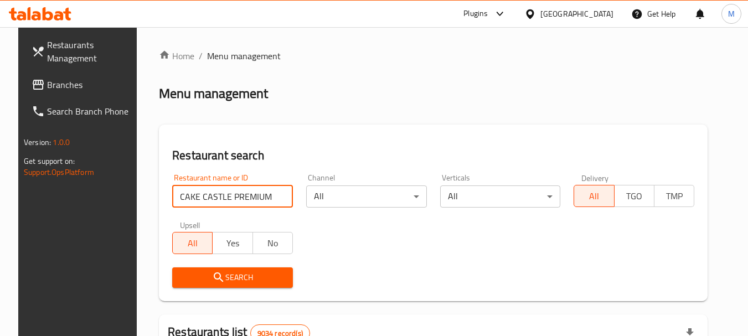
type input "CAKE CASTLE PREMIUM"
click at [240, 280] on span "Search" at bounding box center [232, 278] width 103 height 14
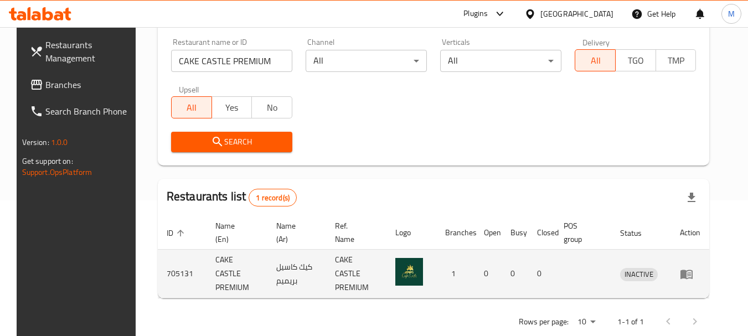
scroll to position [148, 0]
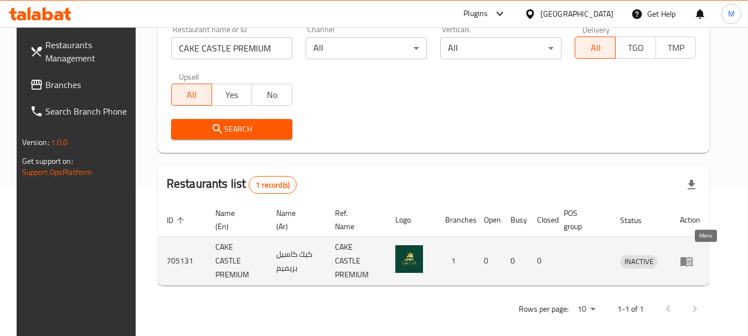
click at [693, 257] on icon "enhanced table" at bounding box center [686, 261] width 13 height 13
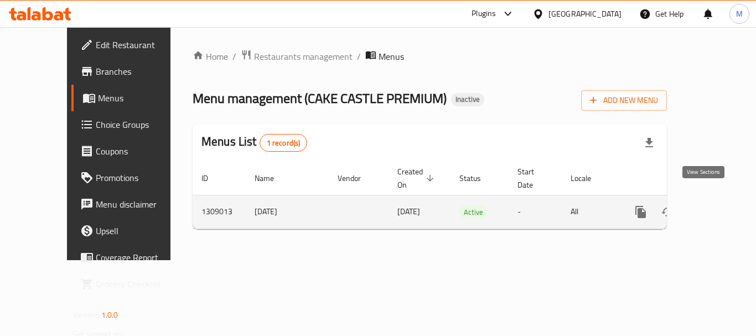
click at [715, 205] on icon "enhanced table" at bounding box center [720, 211] width 13 height 13
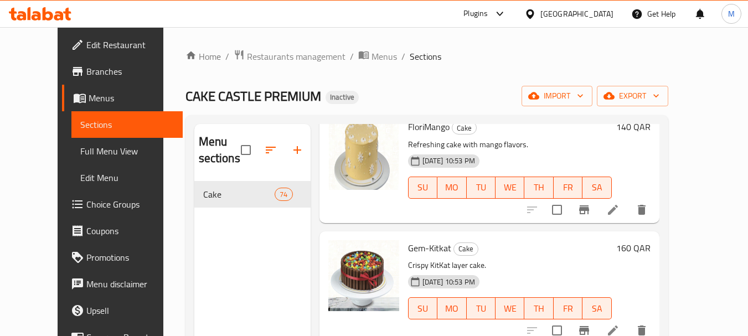
scroll to position [3433, 0]
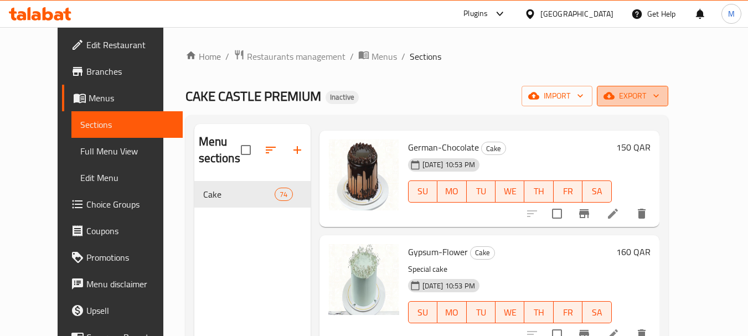
click at [659, 91] on span "export" at bounding box center [633, 96] width 54 height 14
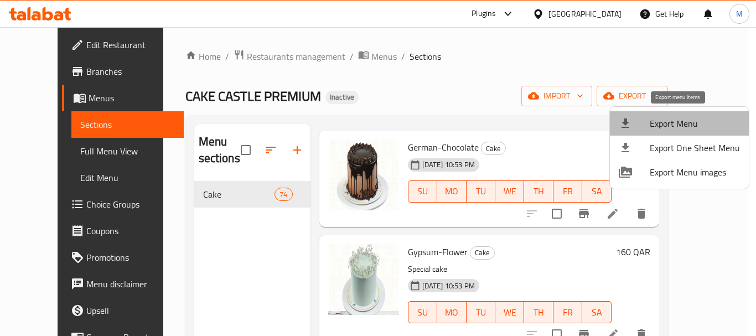
click at [692, 121] on span "Export Menu" at bounding box center [695, 123] width 90 height 13
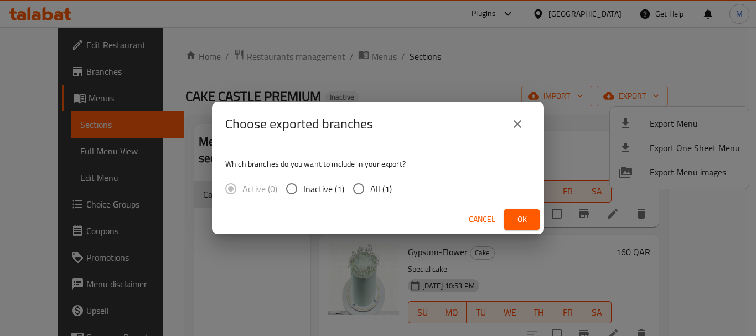
click at [389, 184] on span "All (1)" at bounding box center [381, 188] width 22 height 13
click at [370, 184] on input "All (1)" at bounding box center [358, 188] width 23 height 23
radio input "true"
drag, startPoint x: 525, startPoint y: 216, endPoint x: 307, endPoint y: 146, distance: 229.2
click at [525, 217] on span "Ok" at bounding box center [522, 220] width 18 height 14
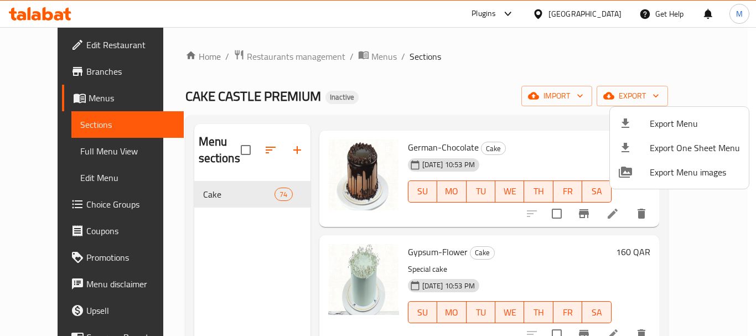
click at [249, 55] on div at bounding box center [378, 168] width 756 height 336
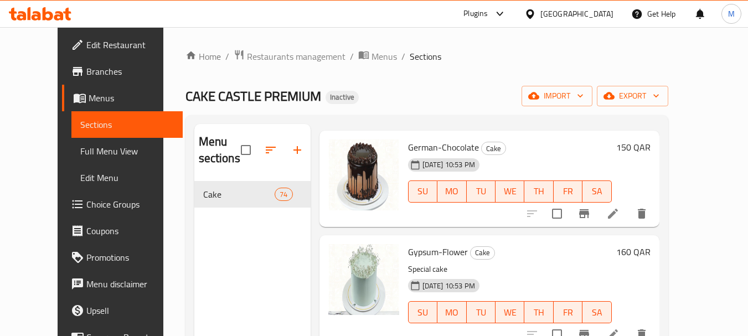
click at [412, 68] on div "Home / Restaurants management / Menus / Sections CAKE CASTLE PREMIUM Inactive i…" at bounding box center [426, 322] width 483 height 546
click at [86, 51] on span "Edit Restaurant" at bounding box center [129, 44] width 87 height 13
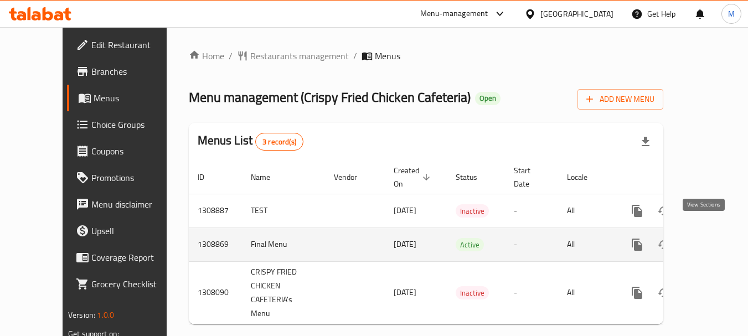
click at [710, 238] on icon "enhanced table" at bounding box center [716, 244] width 13 height 13
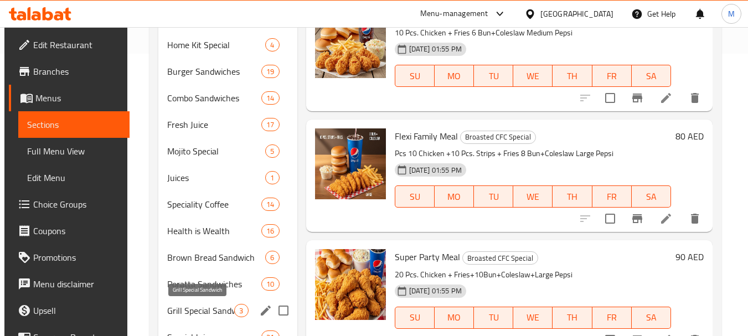
scroll to position [332, 0]
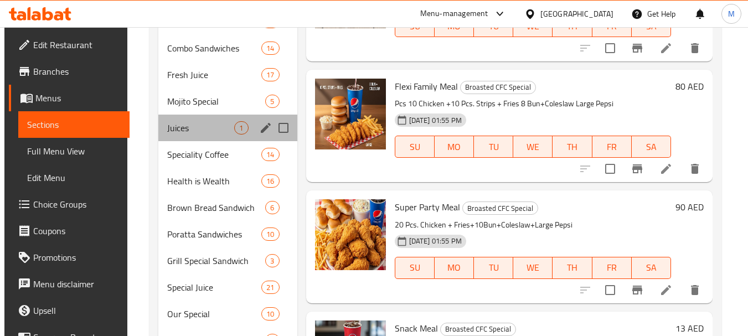
click at [210, 120] on div "Juices 1" at bounding box center [227, 128] width 138 height 27
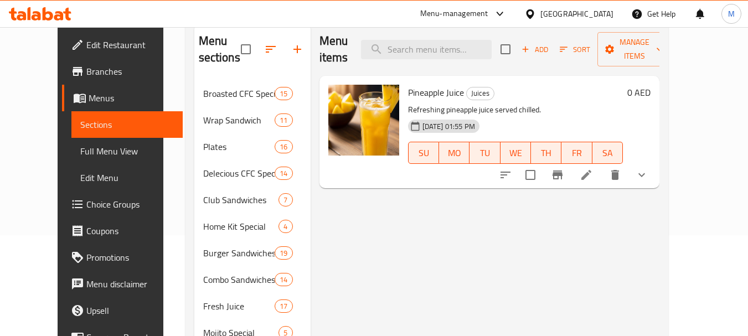
scroll to position [166, 0]
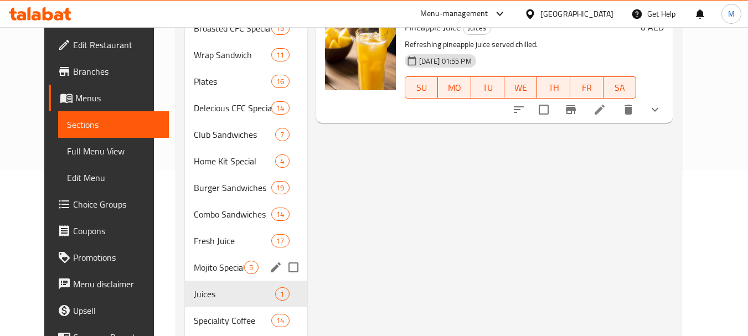
click at [208, 272] on span "Mojito Special" at bounding box center [219, 267] width 50 height 13
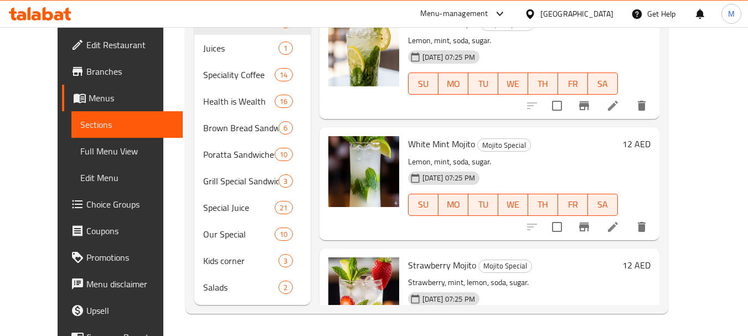
scroll to position [56, 0]
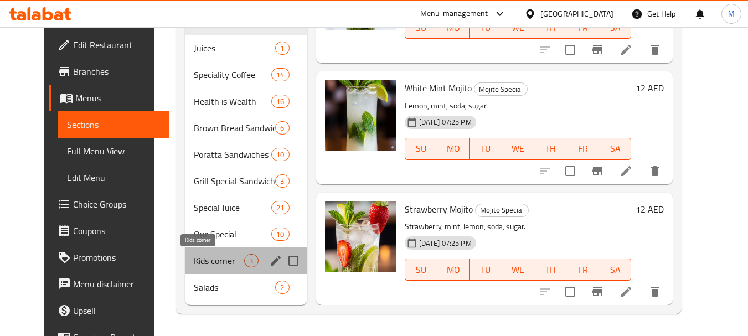
click at [194, 258] on span "Kids corner" at bounding box center [219, 260] width 50 height 13
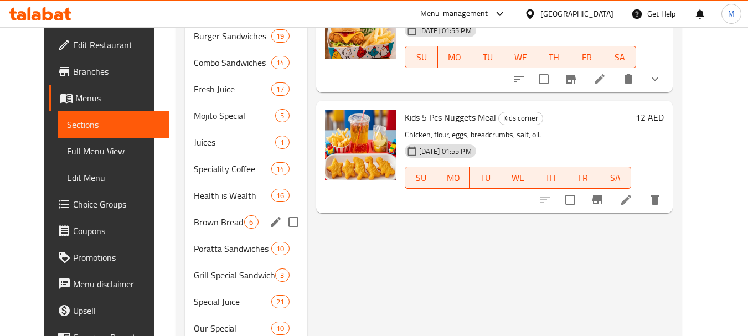
scroll to position [412, 0]
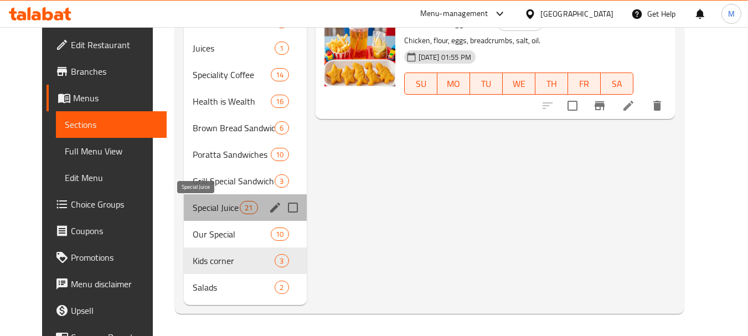
click at [209, 205] on span "Special Juice" at bounding box center [216, 207] width 47 height 13
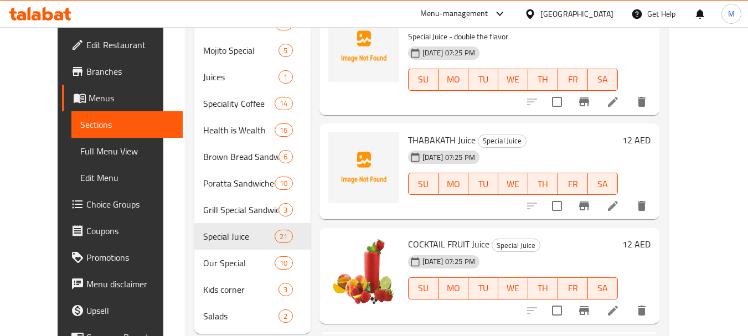
scroll to position [357, 0]
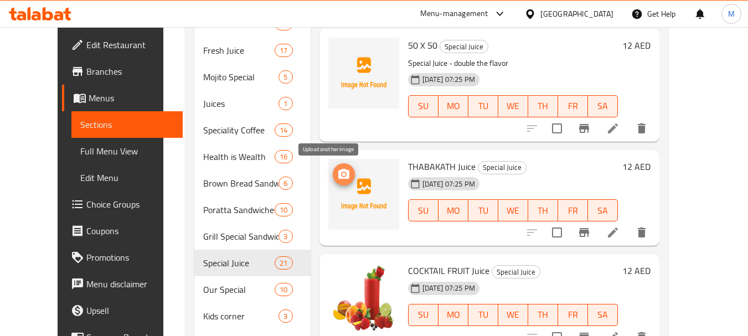
click at [337, 176] on span "upload picture" at bounding box center [344, 174] width 22 height 13
click at [494, 207] on span "TU" at bounding box center [483, 211] width 21 height 16
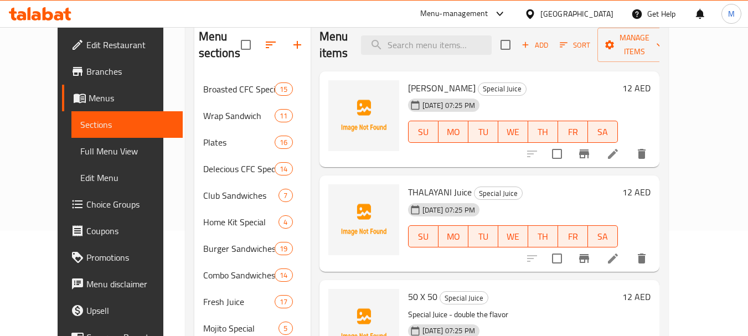
scroll to position [80, 0]
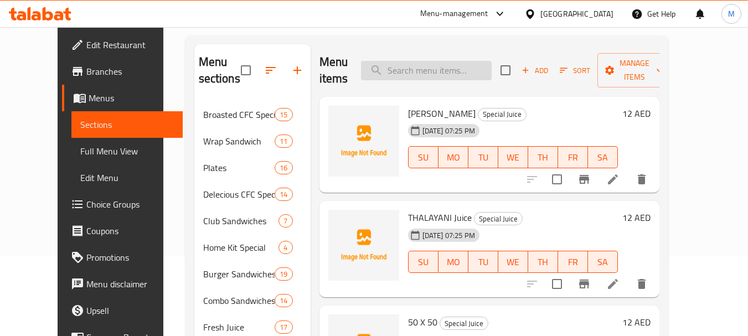
drag, startPoint x: 439, startPoint y: 79, endPoint x: 439, endPoint y: 71, distance: 7.2
click at [439, 76] on input "search" at bounding box center [426, 70] width 131 height 19
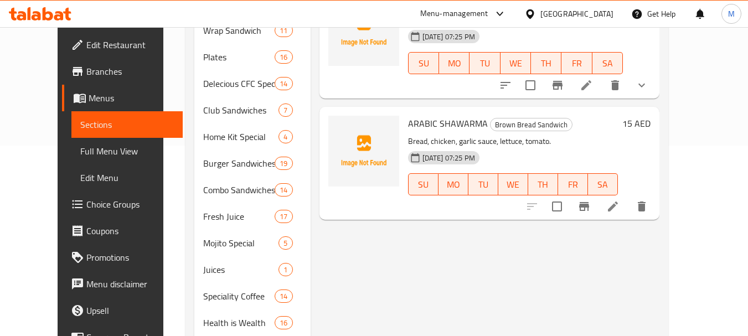
scroll to position [0, 0]
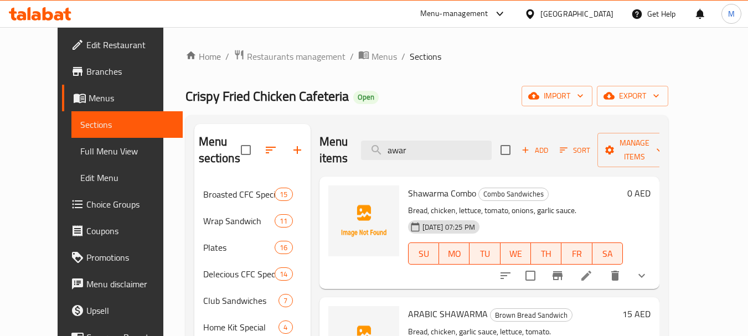
drag, startPoint x: 439, startPoint y: 142, endPoint x: 382, endPoint y: 127, distance: 59.0
click at [382, 127] on div "Menu items awar Add Sort Manage items" at bounding box center [489, 150] width 340 height 53
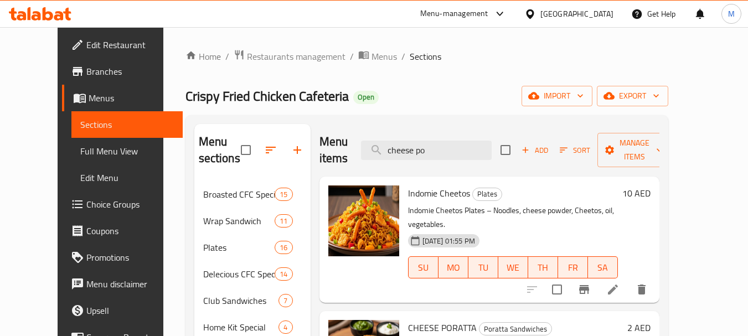
drag, startPoint x: 449, startPoint y: 142, endPoint x: 372, endPoint y: 129, distance: 78.1
click at [372, 129] on div "Menu items cheese po Add Sort Manage items" at bounding box center [489, 150] width 340 height 53
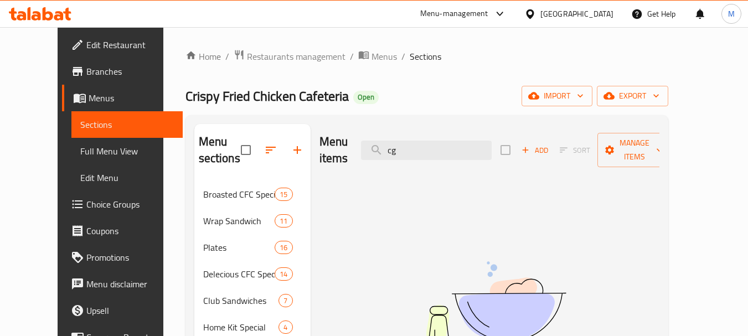
type input "c"
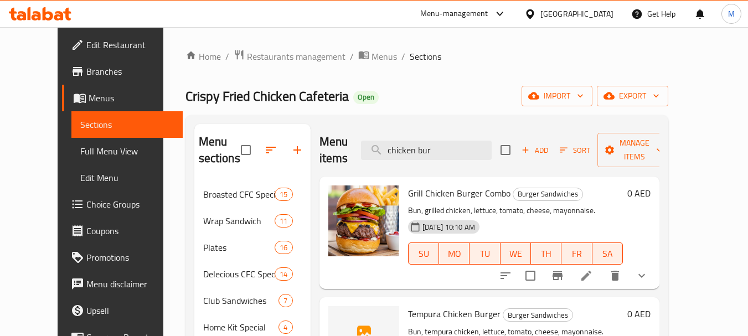
drag, startPoint x: 460, startPoint y: 139, endPoint x: 275, endPoint y: 310, distance: 251.5
click at [323, 144] on div "Menu items chicken bur Add Sort Manage items" at bounding box center [489, 150] width 340 height 53
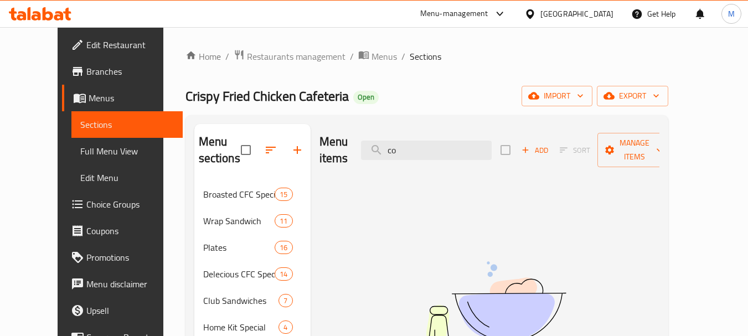
type input "c"
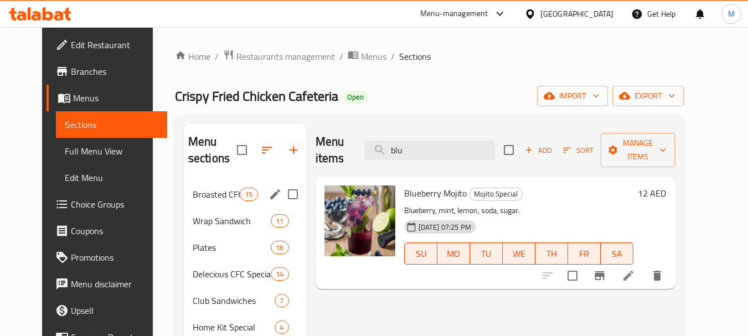
click at [238, 202] on div "Broasted CFC Special 15" at bounding box center [245, 194] width 123 height 27
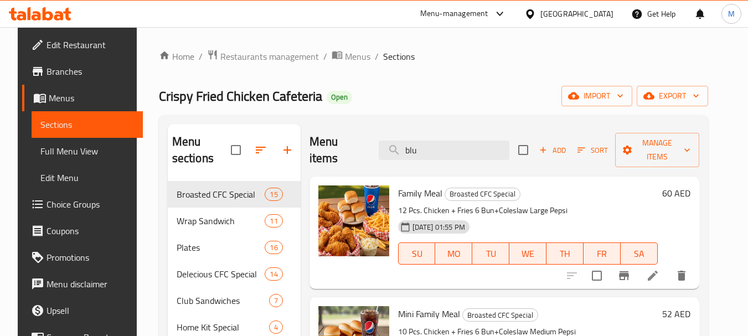
drag, startPoint x: 426, startPoint y: 151, endPoint x: 347, endPoint y: 143, distance: 79.0
click at [347, 143] on div "Menu items blu Add Sort Manage items" at bounding box center [505, 150] width 390 height 53
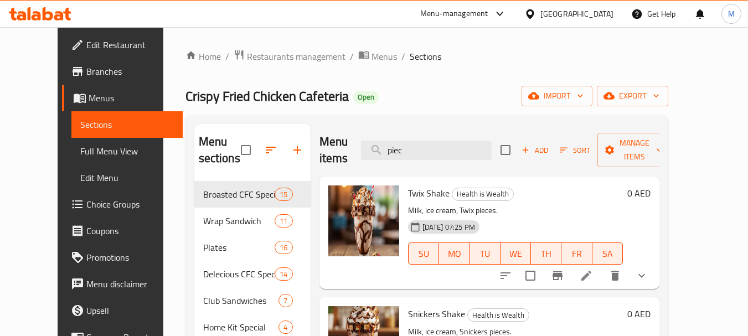
drag, startPoint x: 413, startPoint y: 139, endPoint x: 378, endPoint y: 136, distance: 34.4
click at [379, 137] on div "Menu items piec Add Sort Manage items" at bounding box center [489, 150] width 340 height 53
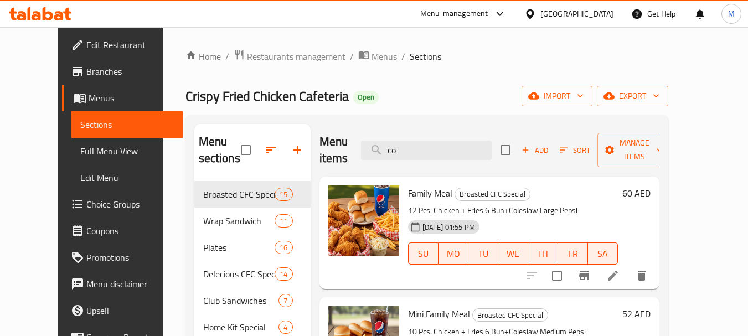
type input "c"
drag, startPoint x: 434, startPoint y: 148, endPoint x: 370, endPoint y: 145, distance: 63.8
click at [370, 145] on div "Menu items slaw Add Sort Manage items" at bounding box center [489, 150] width 340 height 53
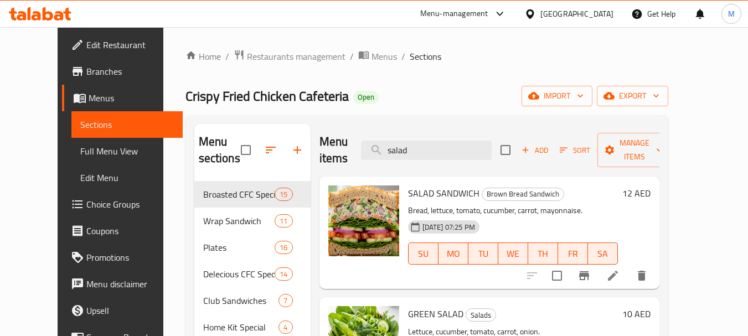
drag, startPoint x: 440, startPoint y: 142, endPoint x: 365, endPoint y: 135, distance: 74.6
click at [366, 136] on div "Menu items salad Add Sort Manage items" at bounding box center [489, 150] width 340 height 53
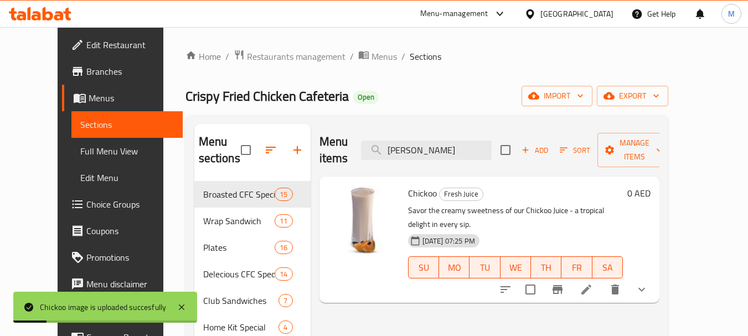
drag, startPoint x: 440, startPoint y: 141, endPoint x: 338, endPoint y: 137, distance: 102.0
click at [345, 140] on div "Menu items [PERSON_NAME] Add Sort Manage items" at bounding box center [489, 150] width 340 height 53
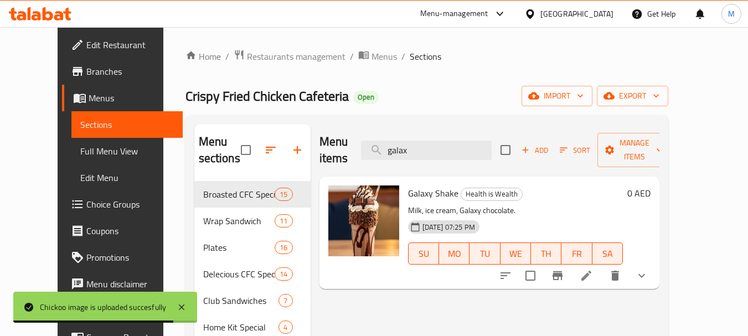
drag, startPoint x: 442, startPoint y: 143, endPoint x: 360, endPoint y: 143, distance: 82.0
click at [361, 143] on div "Menu items galax Add Sort Manage items" at bounding box center [489, 150] width 340 height 53
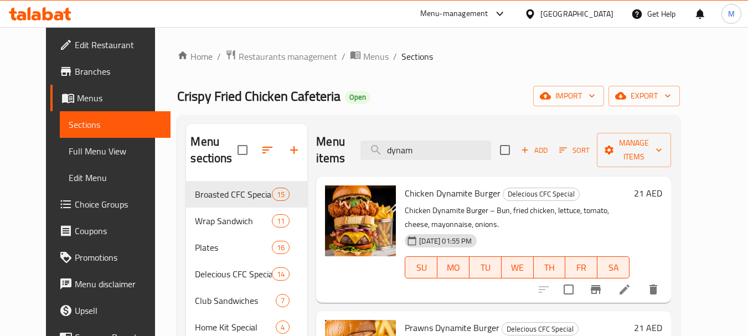
click at [365, 146] on div "Menu items dynam Add Sort Manage items" at bounding box center [493, 150] width 355 height 53
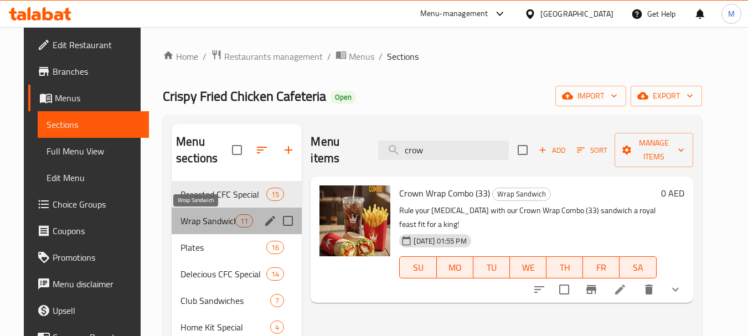
click at [210, 223] on span "Wrap Sandwich" at bounding box center [208, 220] width 55 height 13
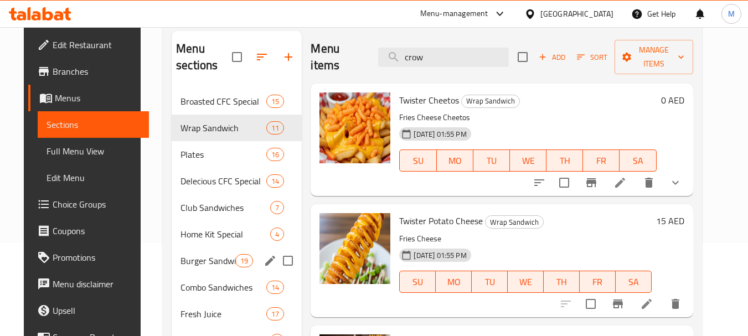
scroll to position [111, 0]
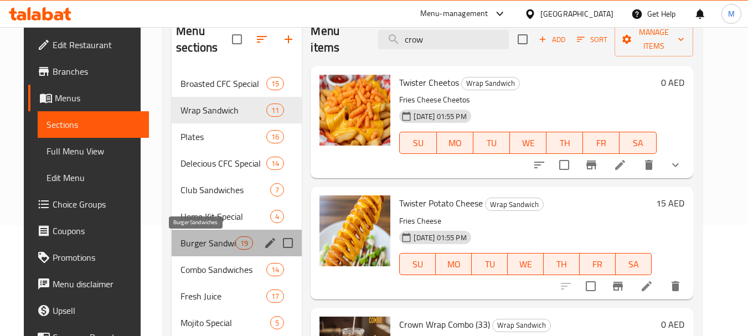
click at [206, 241] on span "Burger Sandwiches" at bounding box center [208, 242] width 55 height 13
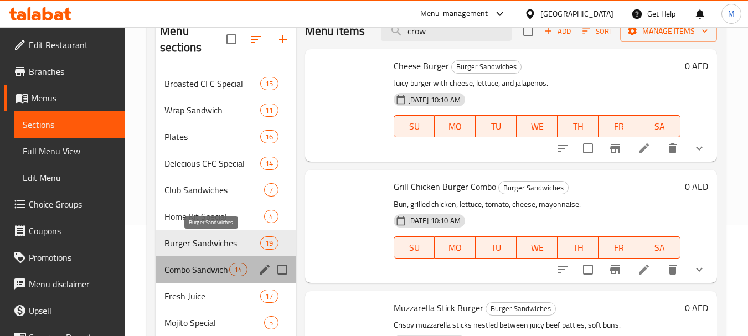
click at [208, 264] on span "Combo Sandwiches" at bounding box center [196, 269] width 65 height 13
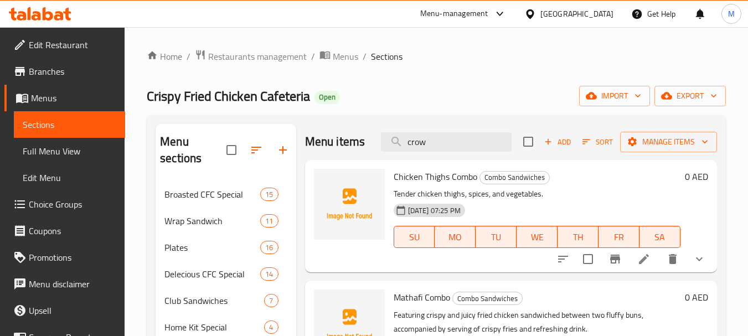
drag, startPoint x: 439, startPoint y: 150, endPoint x: 335, endPoint y: 145, distance: 104.2
click at [336, 146] on div "Menu items crow Add Sort Manage items" at bounding box center [511, 142] width 412 height 36
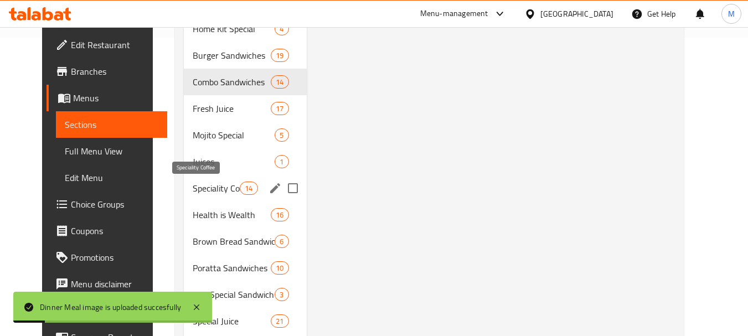
scroll to position [332, 0]
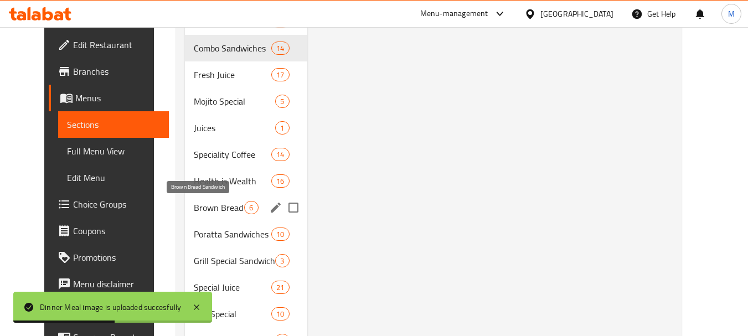
click at [210, 210] on span "Brown Bread Sandwich" at bounding box center [219, 207] width 50 height 13
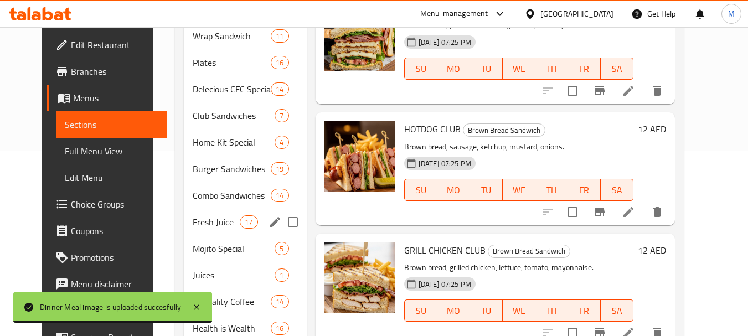
scroll to position [135, 0]
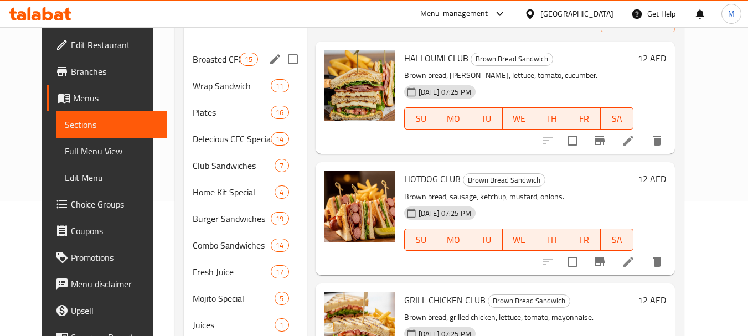
click at [244, 50] on div "Broasted CFC Special 15" at bounding box center [245, 59] width 123 height 27
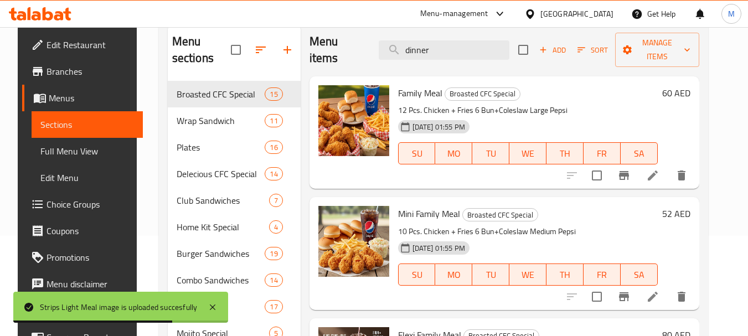
scroll to position [80, 0]
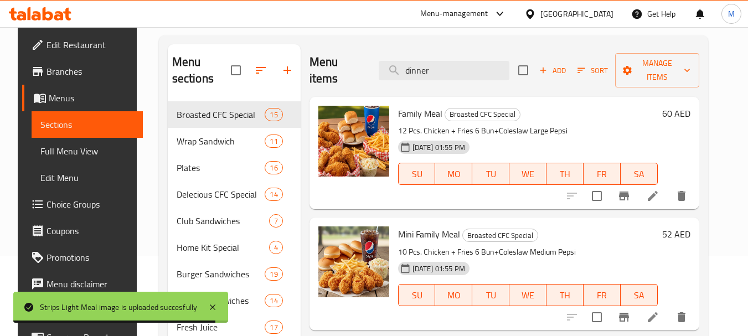
drag, startPoint x: 419, startPoint y: 71, endPoint x: 370, endPoint y: 70, distance: 49.3
click at [370, 70] on div "Menu items dinner Add Sort Manage items" at bounding box center [505, 70] width 390 height 53
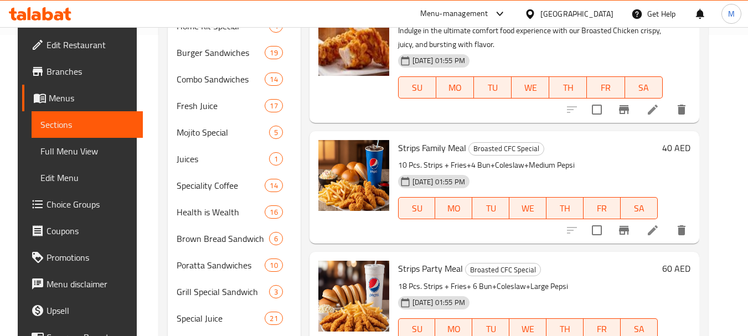
scroll to position [0, 0]
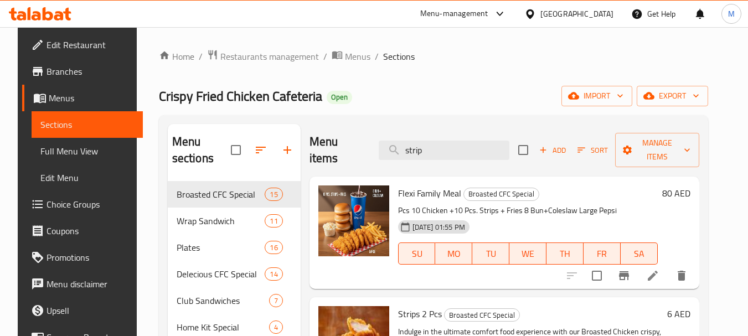
drag, startPoint x: 424, startPoint y: 149, endPoint x: 333, endPoint y: 148, distance: 90.8
click at [337, 148] on div "Menu items strip Add Sort Manage items" at bounding box center [505, 150] width 390 height 53
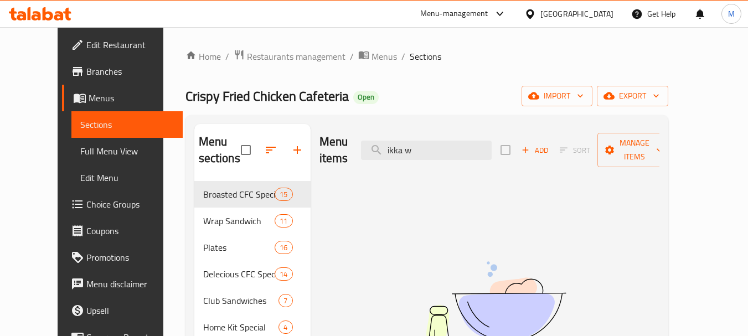
drag, startPoint x: 388, startPoint y: 142, endPoint x: 351, endPoint y: 141, distance: 36.6
click at [353, 141] on div "Menu items ikka w Add Sort Manage items" at bounding box center [489, 150] width 340 height 53
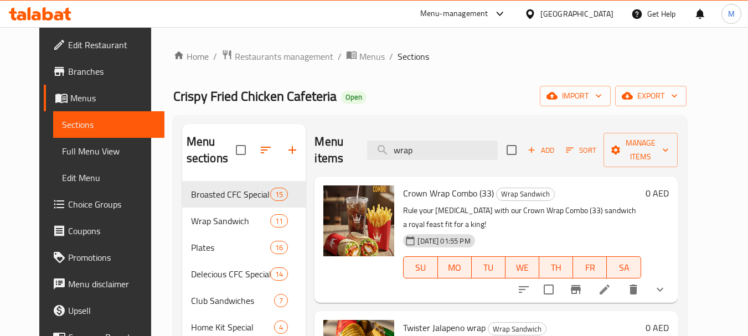
drag, startPoint x: 436, startPoint y: 149, endPoint x: 325, endPoint y: 149, distance: 111.3
click at [326, 149] on div "Menu items wrap Add Sort Manage items" at bounding box center [496, 150] width 363 height 53
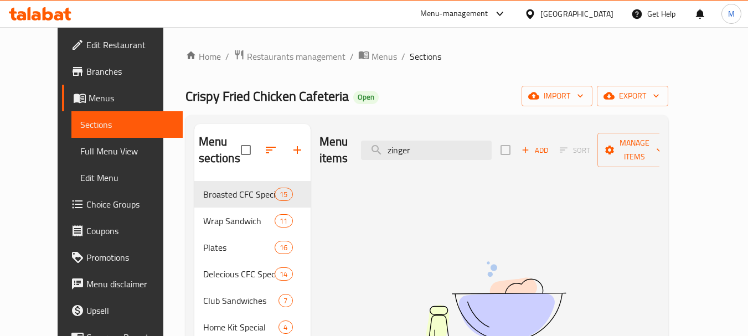
drag, startPoint x: 426, startPoint y: 140, endPoint x: 349, endPoint y: 148, distance: 78.0
click at [355, 145] on div "Menu items zinger Add Sort Manage items" at bounding box center [489, 150] width 340 height 53
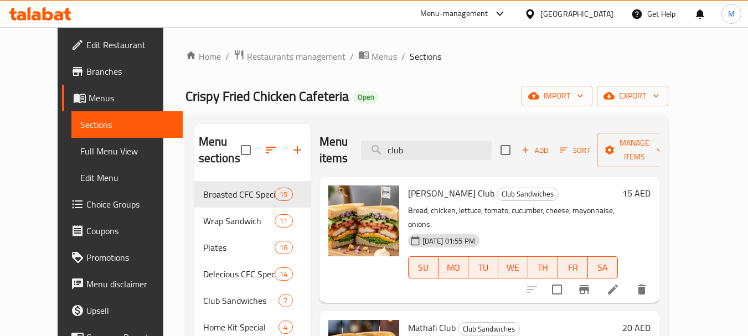
drag, startPoint x: 432, startPoint y: 155, endPoint x: 339, endPoint y: 145, distance: 93.6
click at [339, 145] on div "Menu items club Add Sort Manage items" at bounding box center [489, 150] width 340 height 53
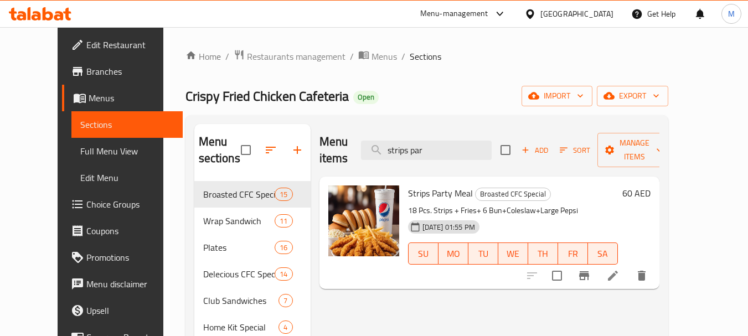
drag, startPoint x: 385, startPoint y: 142, endPoint x: 365, endPoint y: 139, distance: 19.6
click at [365, 139] on div "Menu items strips par Add Sort Manage items" at bounding box center [489, 150] width 340 height 53
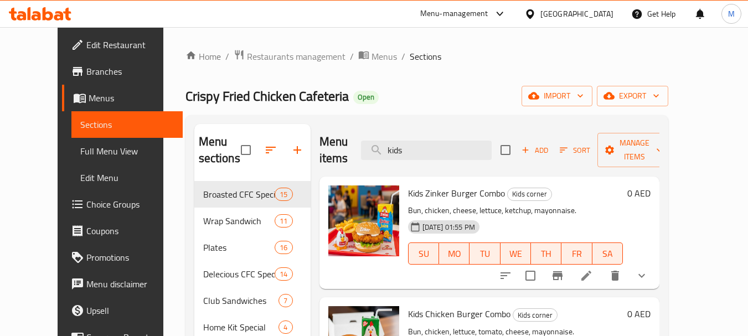
drag, startPoint x: 365, startPoint y: 142, endPoint x: 358, endPoint y: 140, distance: 7.4
click at [358, 140] on div "Menu items kids Add Sort Manage items" at bounding box center [489, 150] width 340 height 53
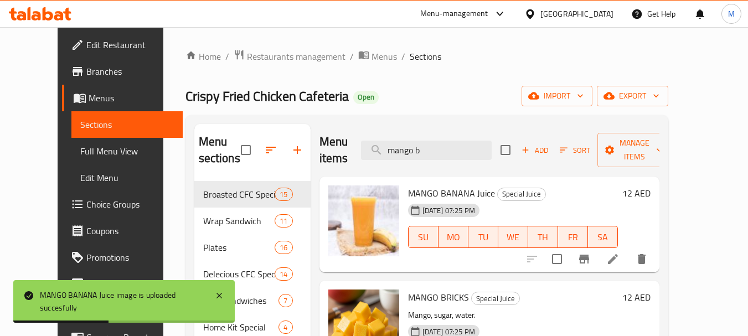
drag, startPoint x: 460, startPoint y: 139, endPoint x: 310, endPoint y: 131, distance: 150.3
click at [319, 131] on div "Menu items mango b Add Sort Manage items" at bounding box center [489, 150] width 340 height 53
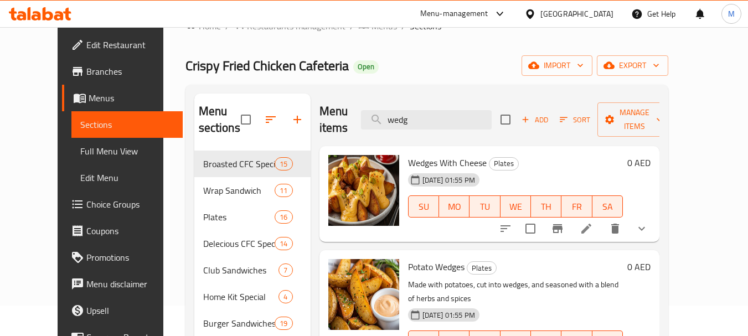
scroll to position [111, 0]
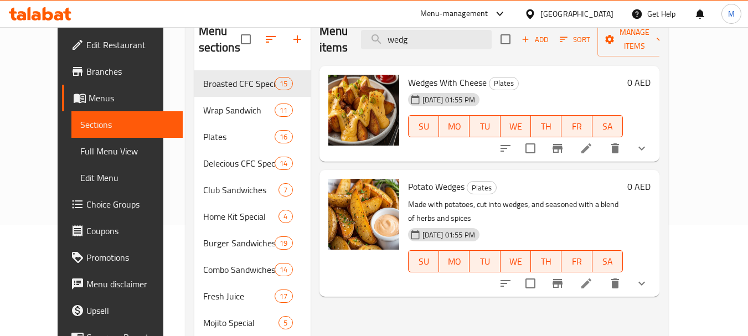
type input "wedg"
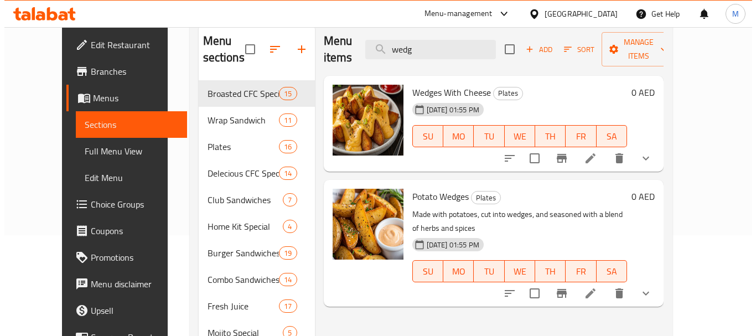
scroll to position [0, 0]
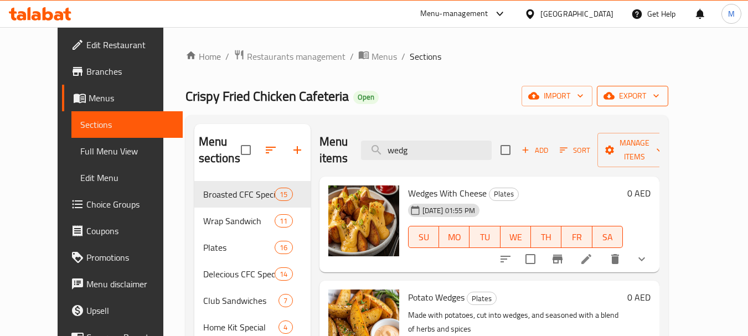
click at [659, 93] on span "export" at bounding box center [633, 96] width 54 height 14
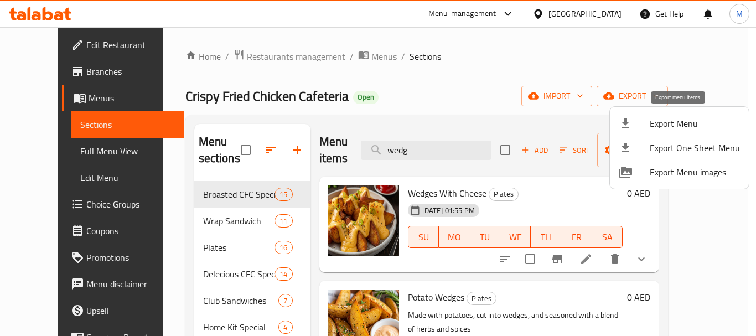
click at [682, 118] on span "Export Menu" at bounding box center [695, 123] width 90 height 13
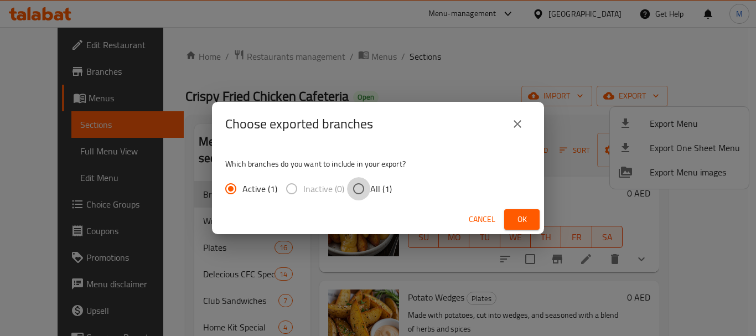
click at [366, 188] on input "All (1)" at bounding box center [358, 188] width 23 height 23
radio input "true"
drag, startPoint x: 522, startPoint y: 220, endPoint x: 166, endPoint y: 83, distance: 381.3
click at [520, 219] on span "Ok" at bounding box center [522, 220] width 18 height 14
